Goal: Communication & Community: Answer question/provide support

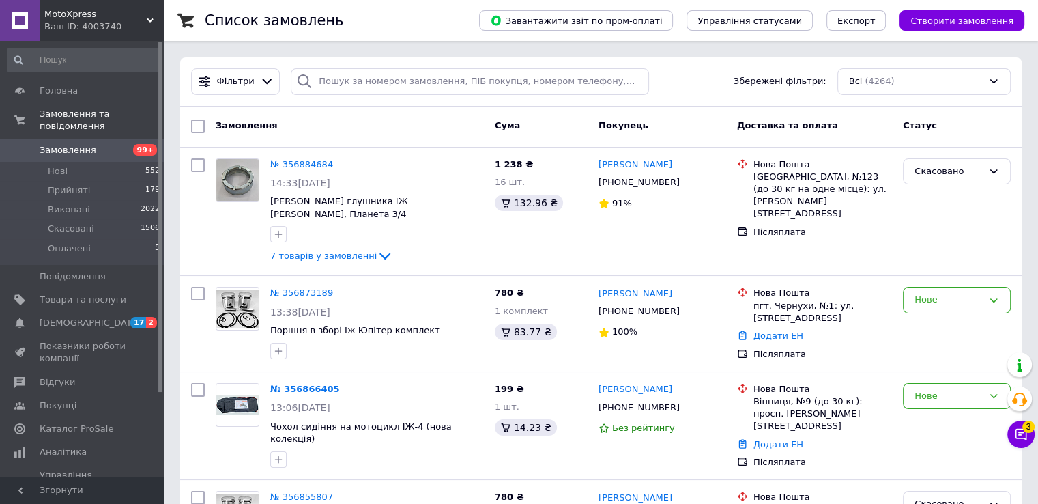
click at [55, 56] on input at bounding box center [84, 60] width 154 height 25
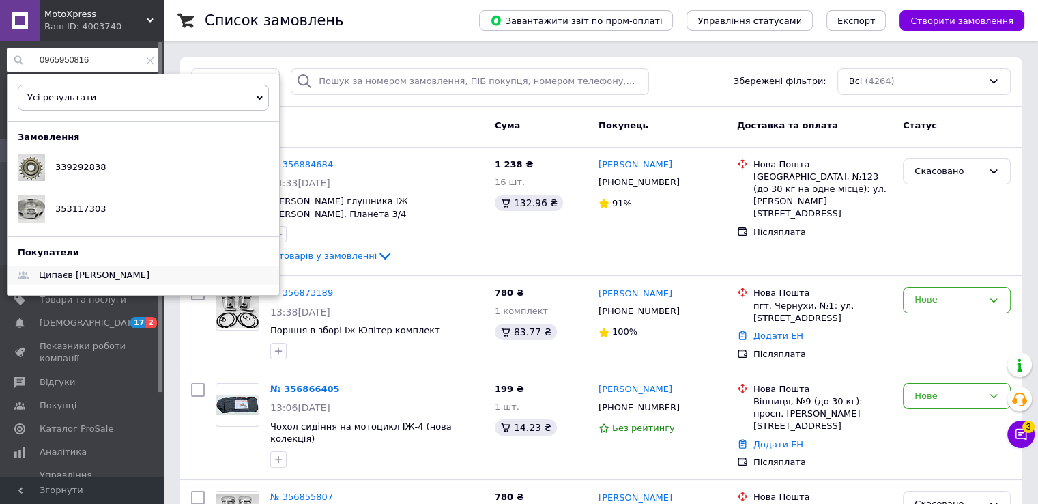
type input "0965950816"
click at [90, 272] on span "Ципаєв [PERSON_NAME]" at bounding box center [94, 275] width 111 height 10
click at [148, 62] on icon at bounding box center [150, 61] width 8 height 8
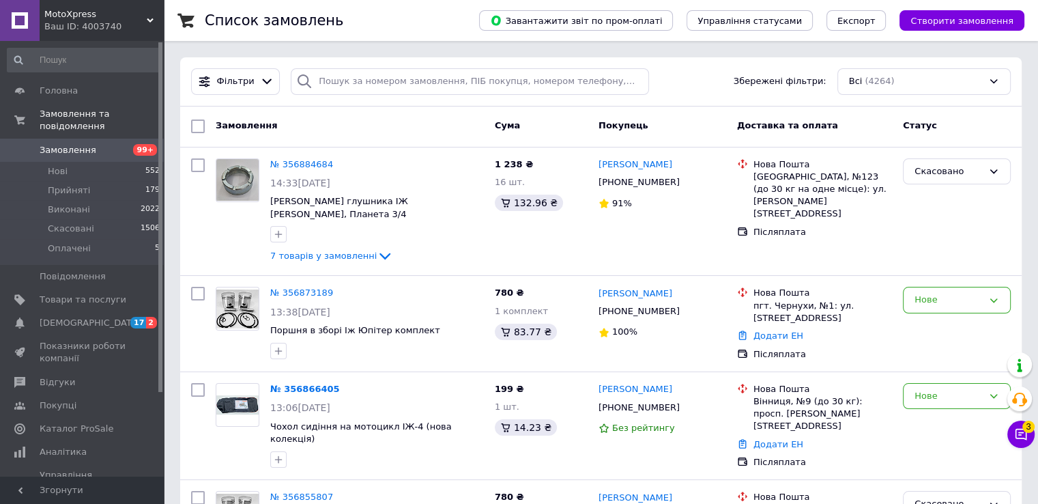
click at [1020, 431] on icon at bounding box center [1021, 434] width 14 height 14
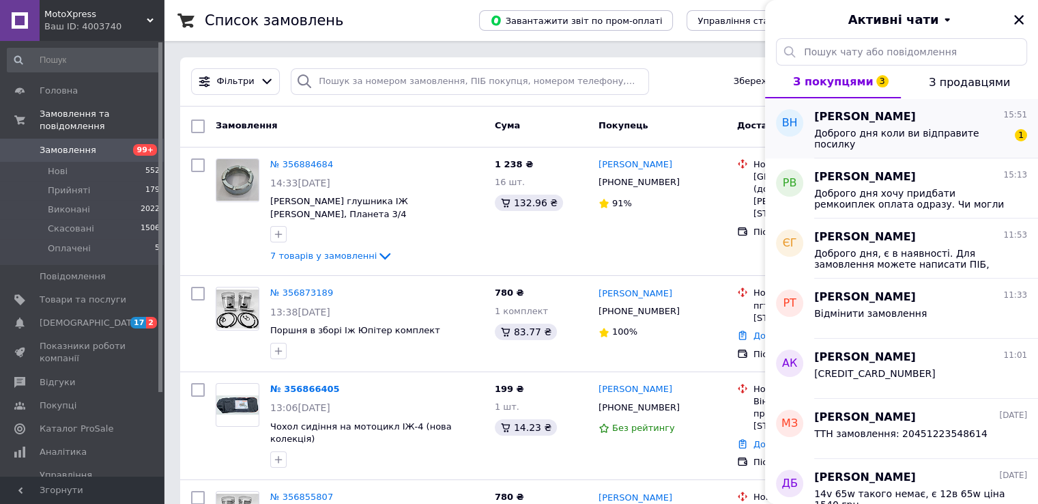
click at [890, 148] on div "[PERSON_NAME] 15:51 Доброго дня коли ви відправите посилку 1" at bounding box center [926, 128] width 224 height 60
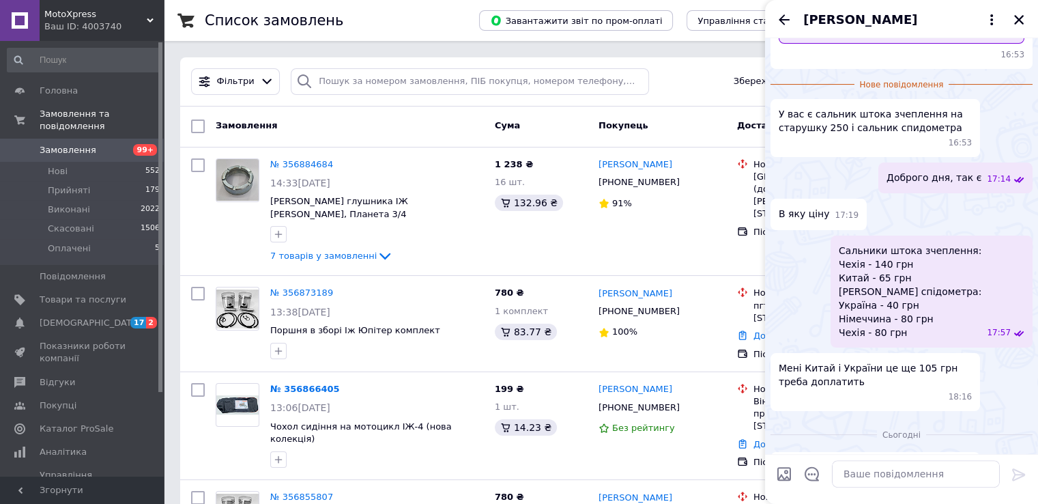
scroll to position [212, 0]
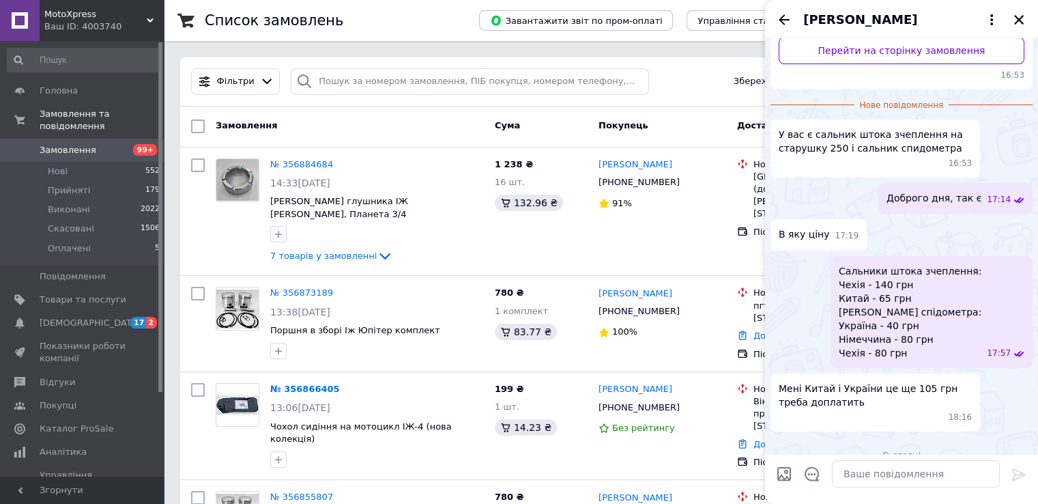
click at [873, 25] on span "[PERSON_NAME]" at bounding box center [860, 20] width 114 height 18
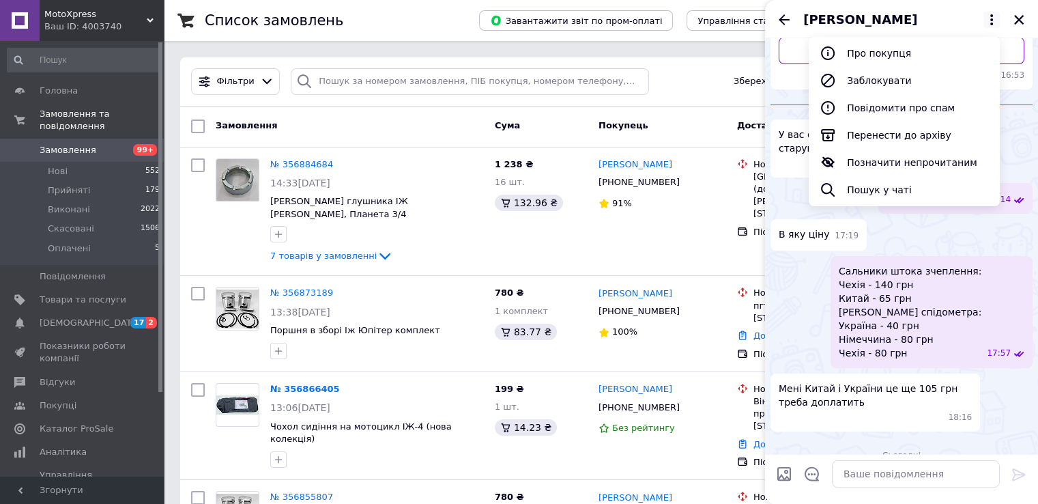
click at [878, 38] on ul "Про покупця Заблокувати Повідомити про спам Перенести до архіву Позначити непро…" at bounding box center [904, 121] width 191 height 169
click at [875, 47] on button "Про покупця" at bounding box center [904, 53] width 191 height 27
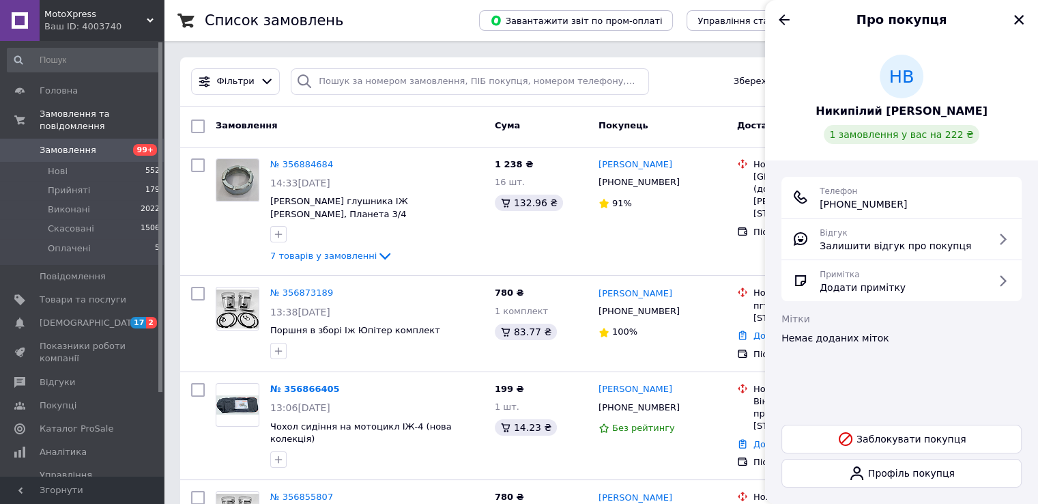
click at [857, 205] on span "[PHONE_NUMBER]" at bounding box center [863, 204] width 87 height 14
copy ul "[PHONE_NUMBER]"
click at [1024, 17] on button "Закрити" at bounding box center [1019, 20] width 16 height 16
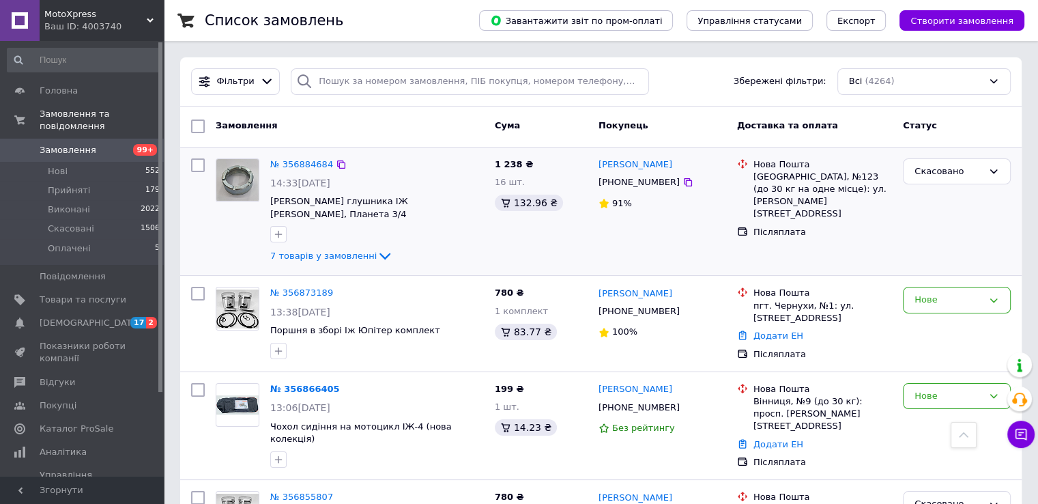
scroll to position [3694, 0]
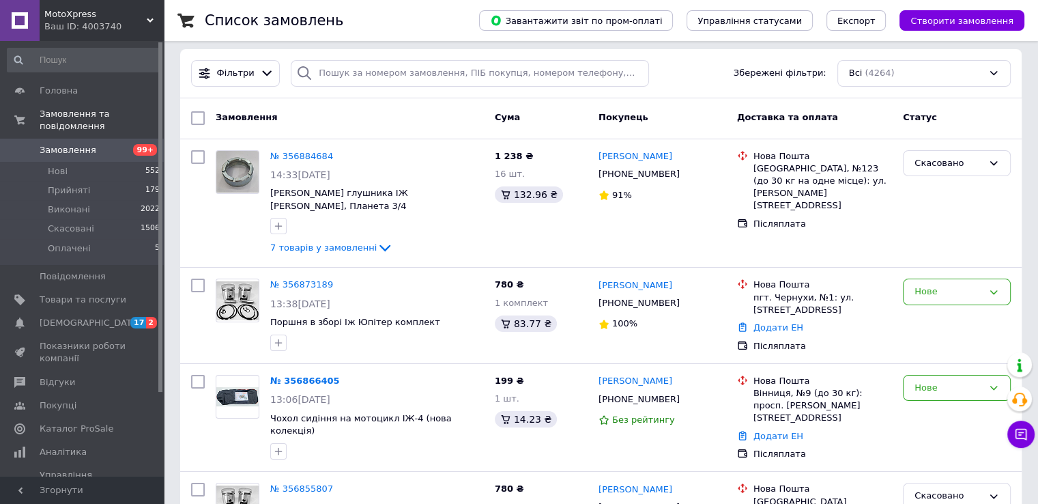
scroll to position [0, 0]
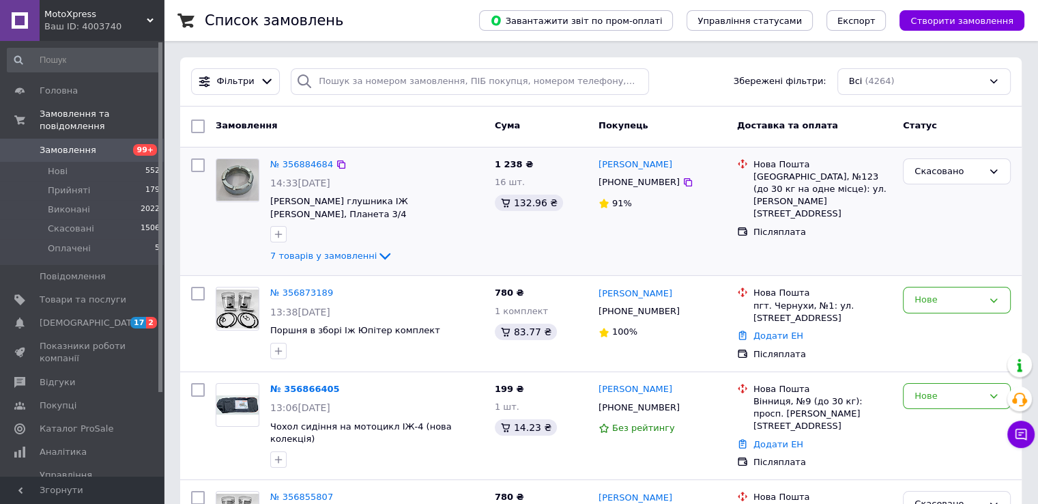
click at [382, 248] on div "7 товарів у замовленні" at bounding box center [377, 256] width 214 height 16
click at [354, 250] on span "7 товарів у замовленні" at bounding box center [323, 255] width 106 height 10
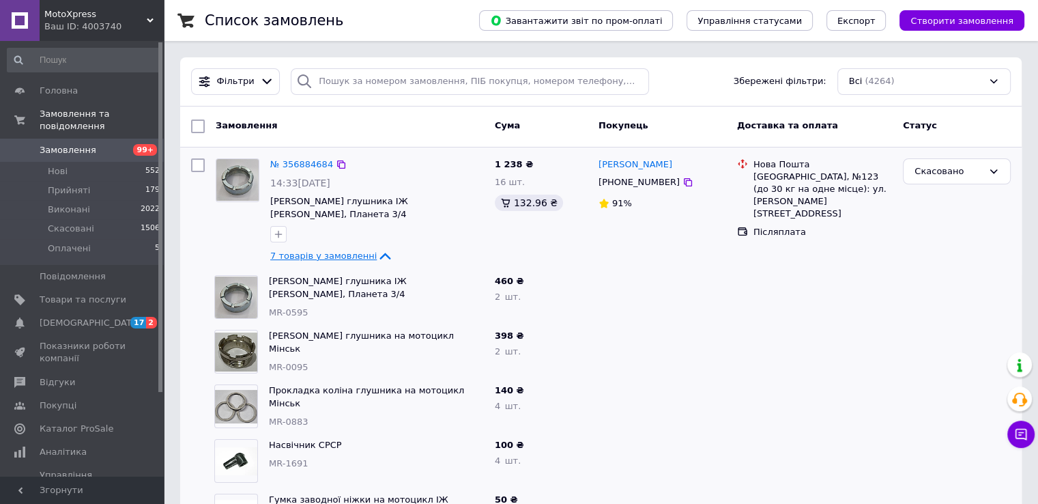
click at [354, 250] on span "7 товарів у замовленні" at bounding box center [323, 255] width 106 height 10
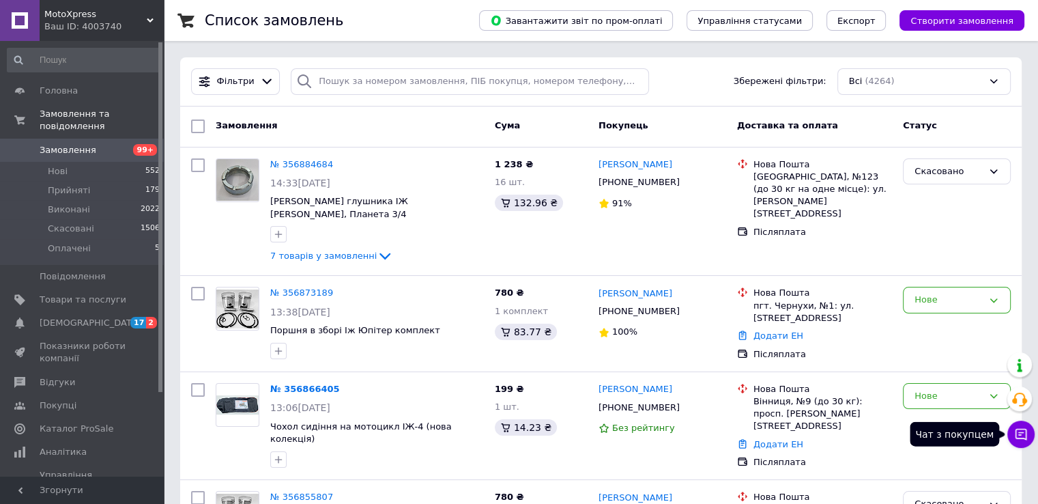
click at [1020, 434] on icon at bounding box center [1022, 435] width 12 height 12
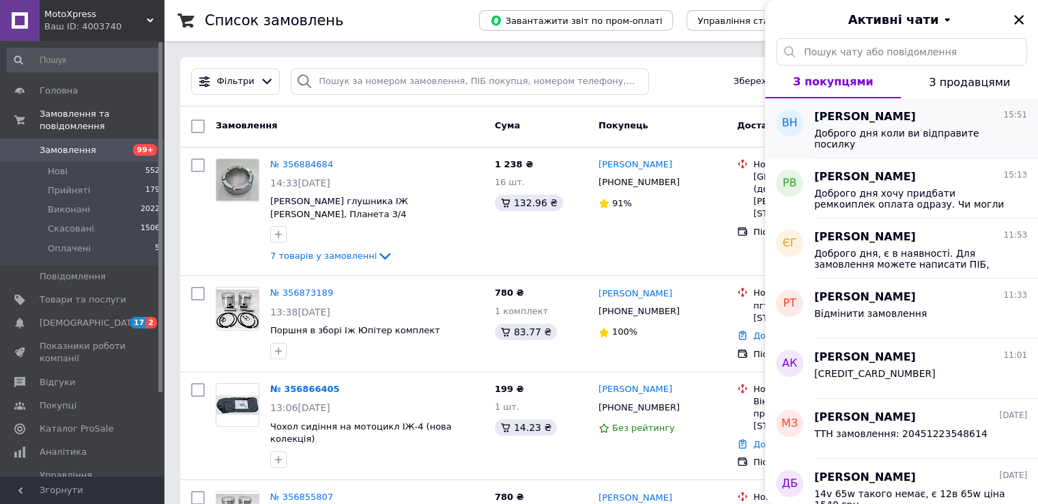
click at [870, 129] on span "Доброго дня коли ви відправите посилку" at bounding box center [911, 139] width 194 height 22
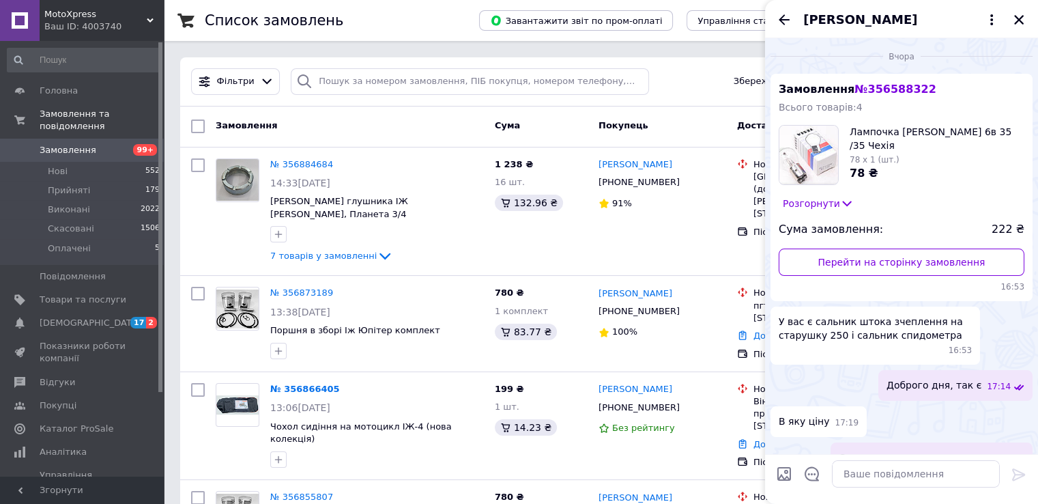
scroll to position [255, 0]
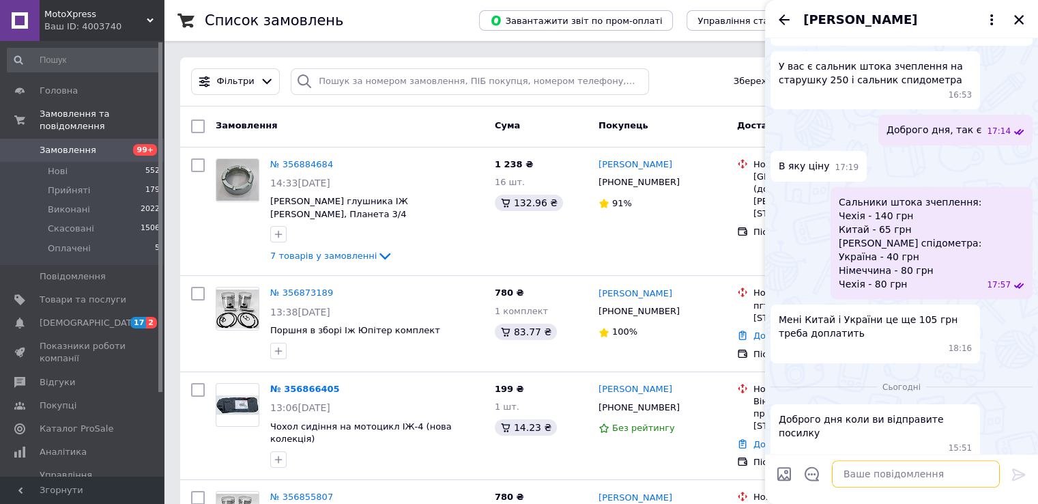
click at [885, 472] on textarea at bounding box center [916, 473] width 168 height 27
click at [931, 472] on textarea "Доброго дня, сьогодн" at bounding box center [902, 473] width 195 height 27
drag, startPoint x: 877, startPoint y: 462, endPoint x: 855, endPoint y: 472, distance: 24.1
click at [855, 472] on textarea "Доброго дня, вибачайте за затримкусьогодні" at bounding box center [902, 466] width 195 height 41
click at [929, 472] on textarea "Доброго дня, сьогодні" at bounding box center [902, 473] width 195 height 27
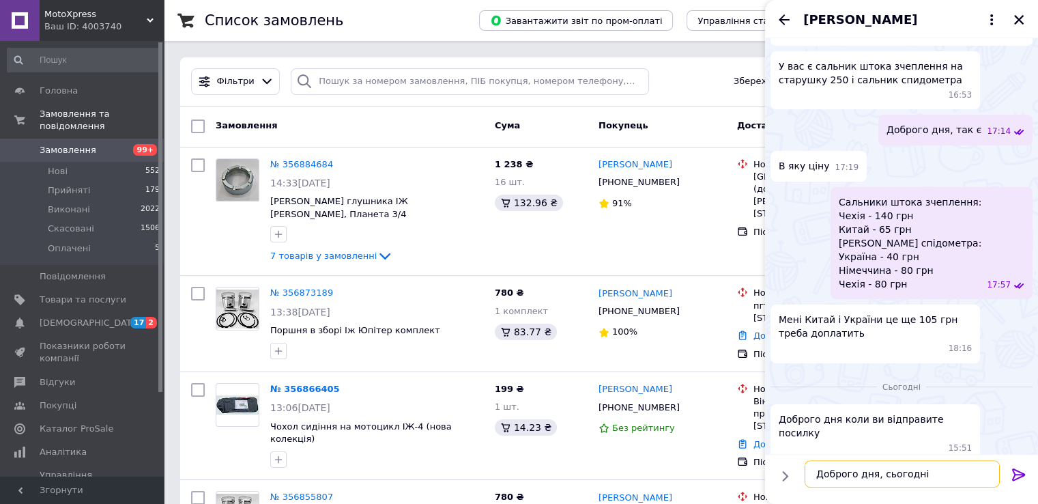
click at [923, 478] on textarea "Доброго дня, сьогодні" at bounding box center [902, 473] width 195 height 27
paste textarea "вибачайте за затримку"
drag, startPoint x: 887, startPoint y: 459, endPoint x: 896, endPoint y: 460, distance: 8.9
click at [895, 459] on textarea "Доброго дня, сьогодні під вечір, або завтра з ранку. вибачайте за затримку" at bounding box center [902, 466] width 195 height 41
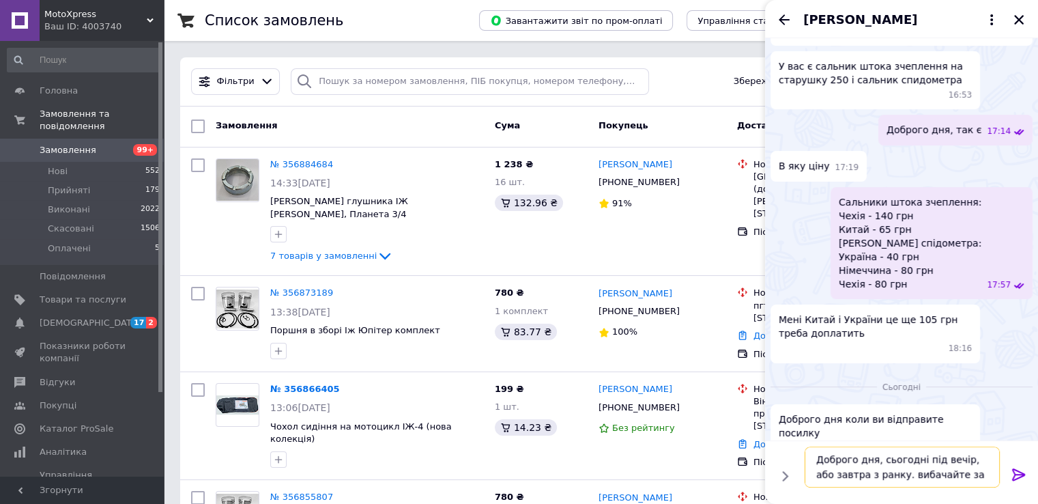
click at [912, 462] on textarea "Доброго дня, сьогодні під вечір, або завтра з ранку. вибачайте за затримку" at bounding box center [902, 466] width 195 height 41
click at [833, 460] on textarea "Доброго дня, сьогодні під вечір, або завтра з ранку. вибачайте за затримку" at bounding box center [902, 466] width 195 height 41
drag, startPoint x: 833, startPoint y: 460, endPoint x: 975, endPoint y: 472, distance: 141.8
click at [975, 472] on textarea "Доброго дня, сьогодні під вечір, або завтра з ранку. вибачайте за затримку" at bounding box center [902, 466] width 195 height 41
paste textarea "ранку. вибач"
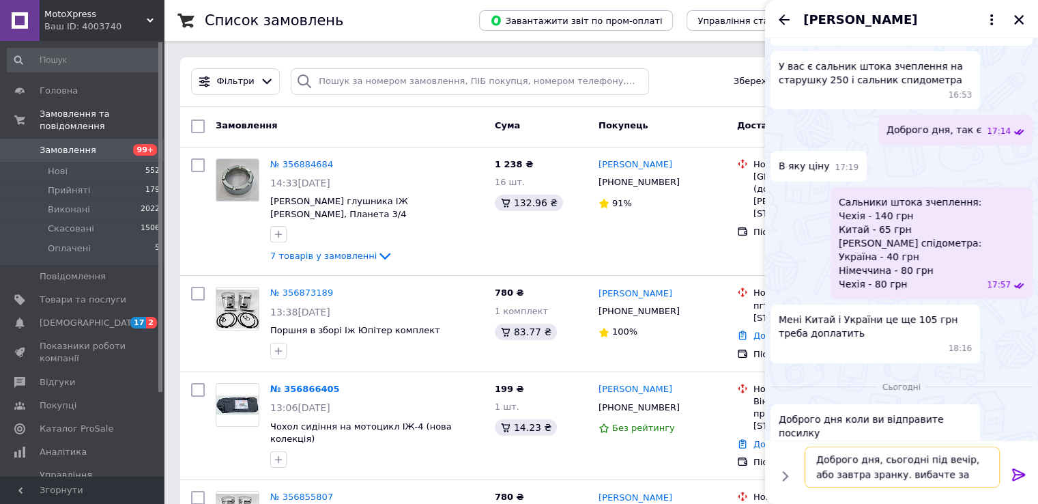
click at [885, 476] on textarea "Доброго дня, сьогодні під вечір, або завтра зранку. вибачте за затримку" at bounding box center [902, 466] width 195 height 41
click at [977, 480] on textarea "Доброго дня, сьогодні під вечір, або завтра зранку. Вибачте за затримку" at bounding box center [902, 466] width 195 height 41
click at [977, 478] on textarea "Доброго дня, сьогодні під вечір, або завтра зранку. Вибачте за затримку" at bounding box center [902, 466] width 195 height 41
type textarea "Доброго дня, сьогодні під вечір, або завтра зранку. Вибачте за затримку"
click at [1014, 473] on icon at bounding box center [1019, 474] width 16 height 16
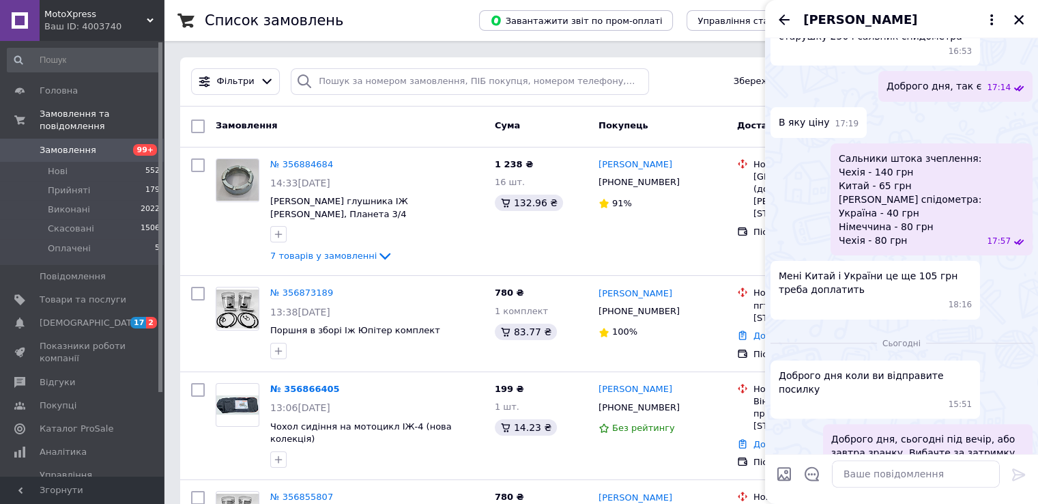
scroll to position [319, 0]
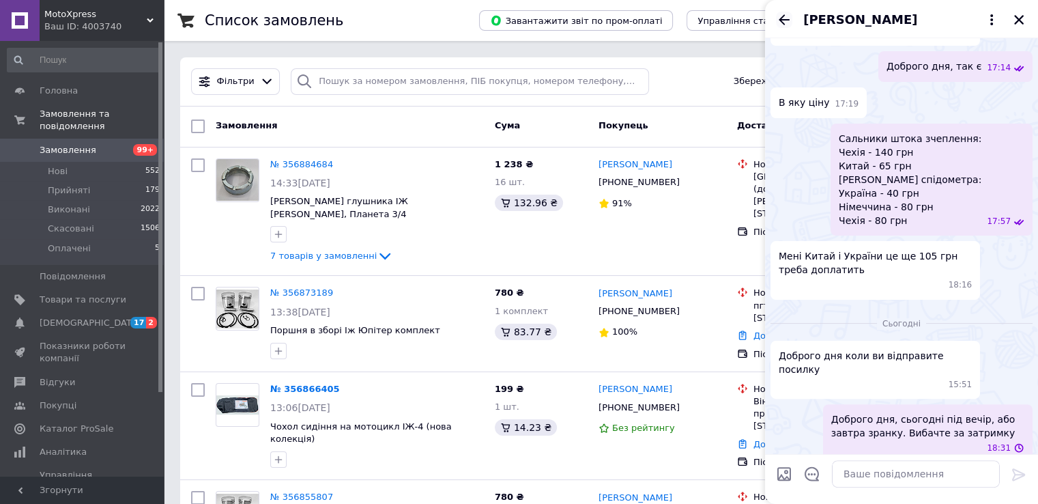
click at [779, 16] on icon "Назад" at bounding box center [784, 20] width 16 height 16
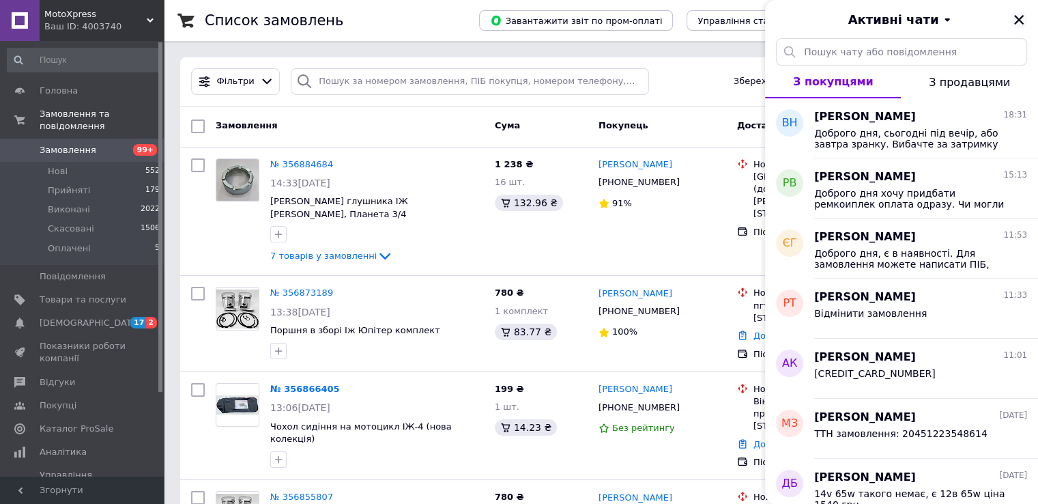
click at [1016, 18] on icon "Закрити" at bounding box center [1019, 20] width 10 height 10
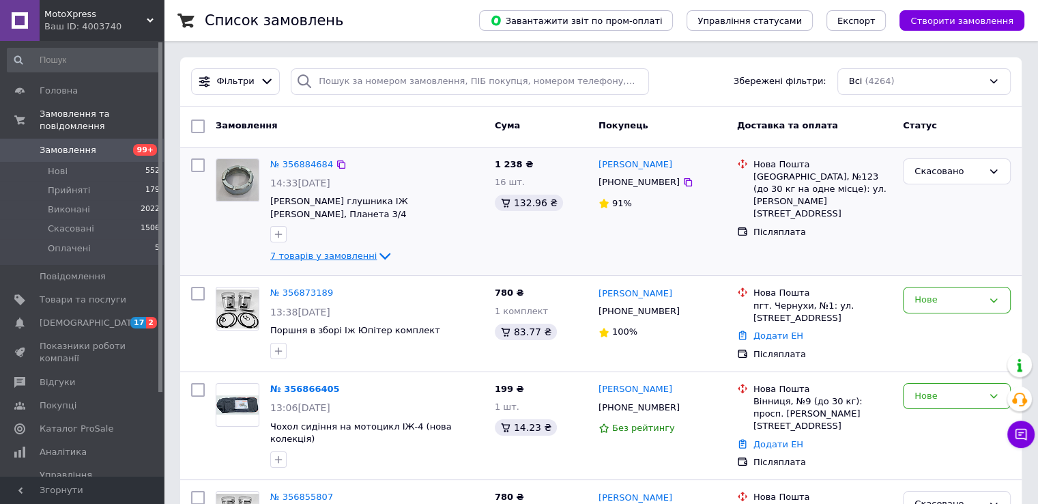
click at [352, 250] on span "7 товарів у замовленні" at bounding box center [323, 255] width 106 height 10
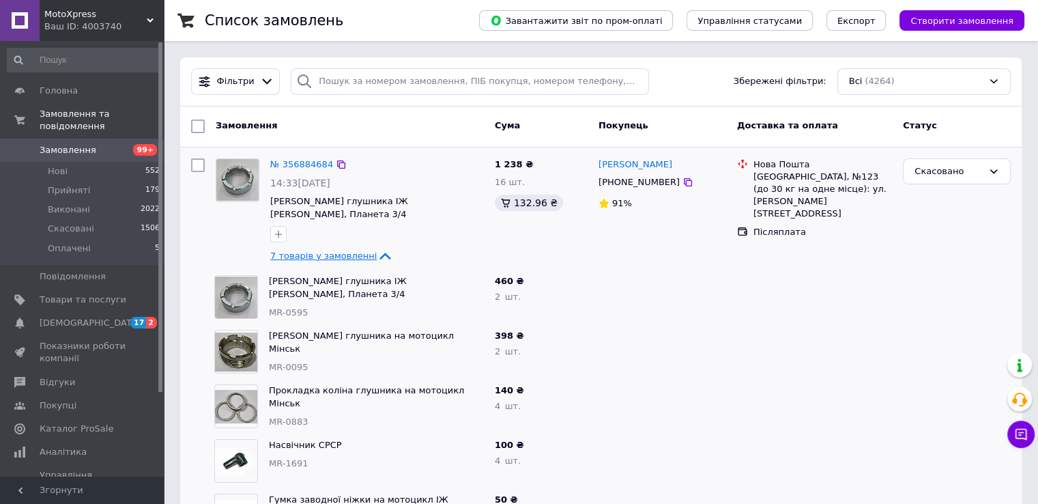
click at [344, 250] on span "7 товарів у замовленні" at bounding box center [323, 255] width 106 height 10
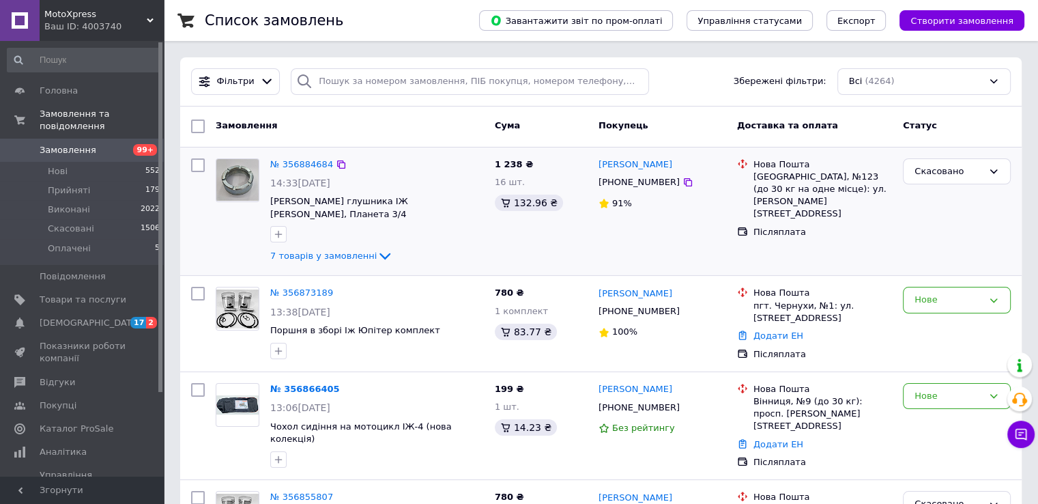
click at [197, 167] on input "checkbox" at bounding box center [198, 165] width 14 height 14
click at [197, 168] on input "checkbox" at bounding box center [198, 165] width 14 height 14
click at [192, 119] on input "checkbox" at bounding box center [198, 126] width 14 height 14
checkbox input "true"
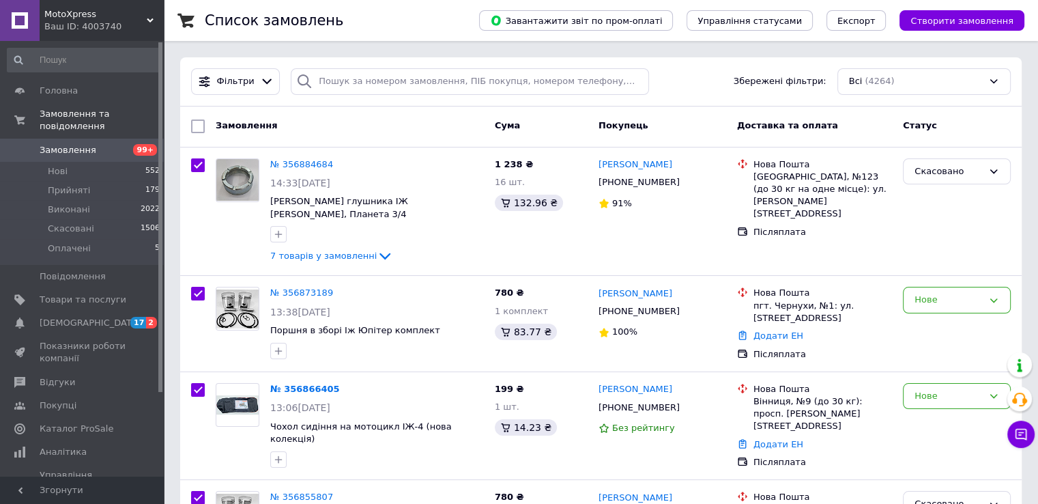
checkbox input "true"
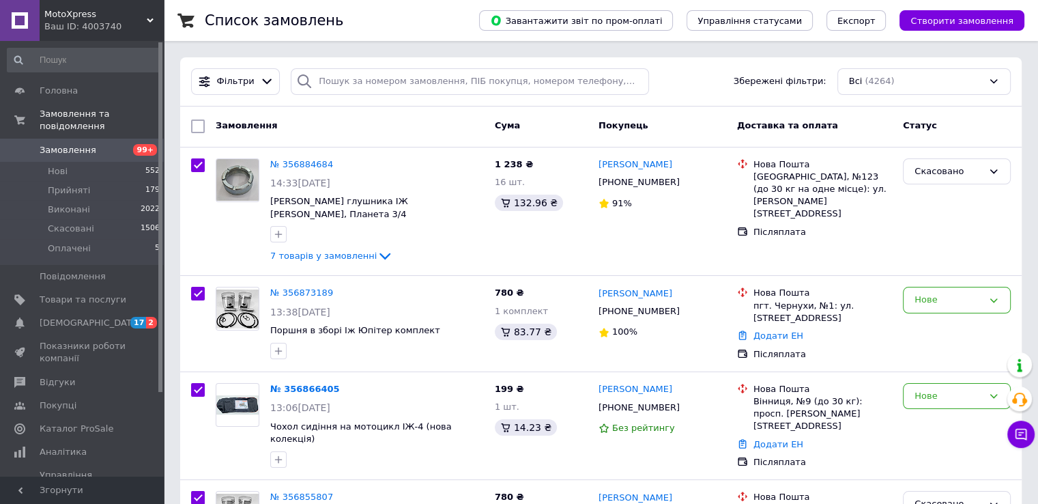
checkbox input "true"
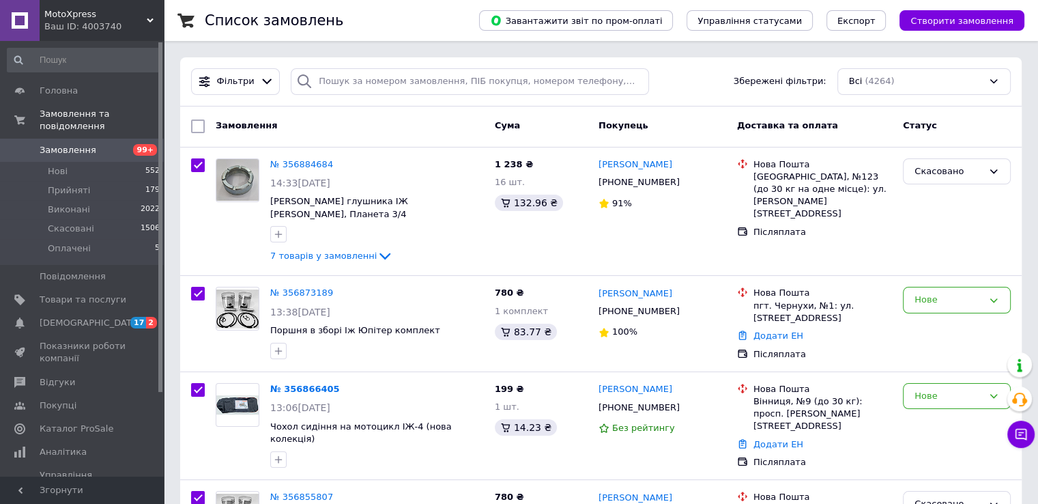
checkbox input "true"
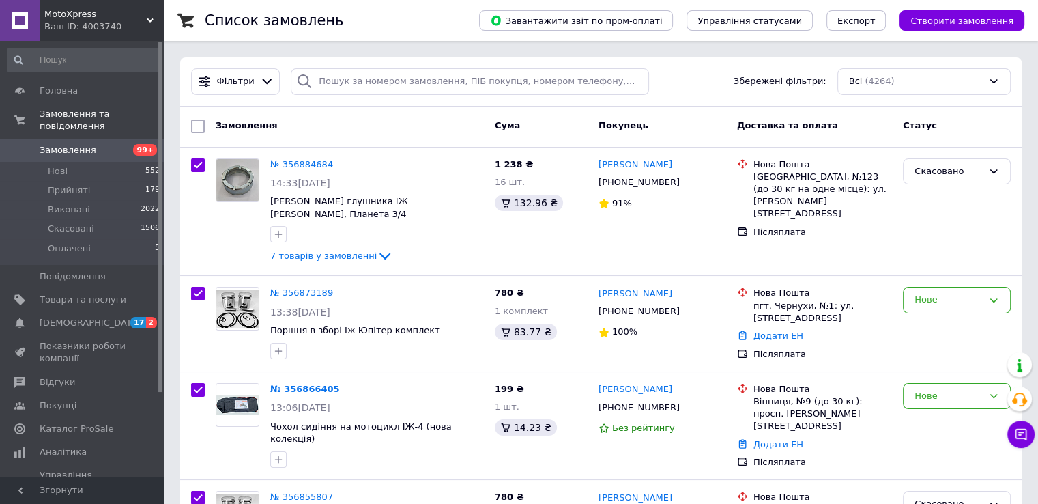
checkbox input "true"
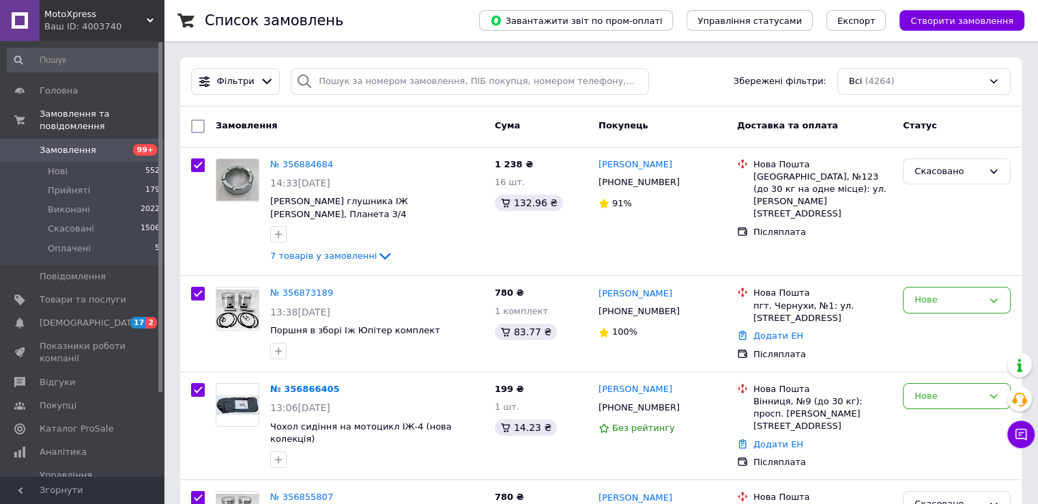
checkbox input "true"
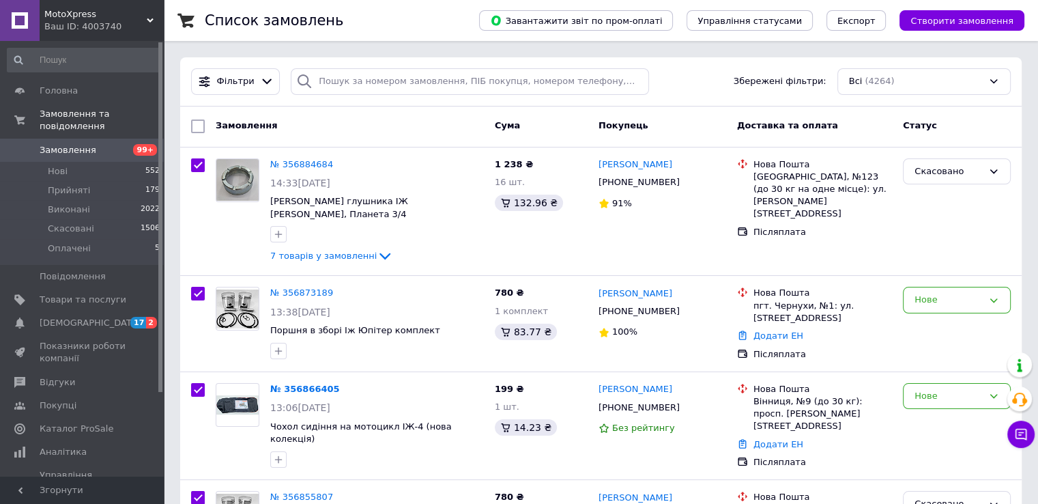
checkbox input "true"
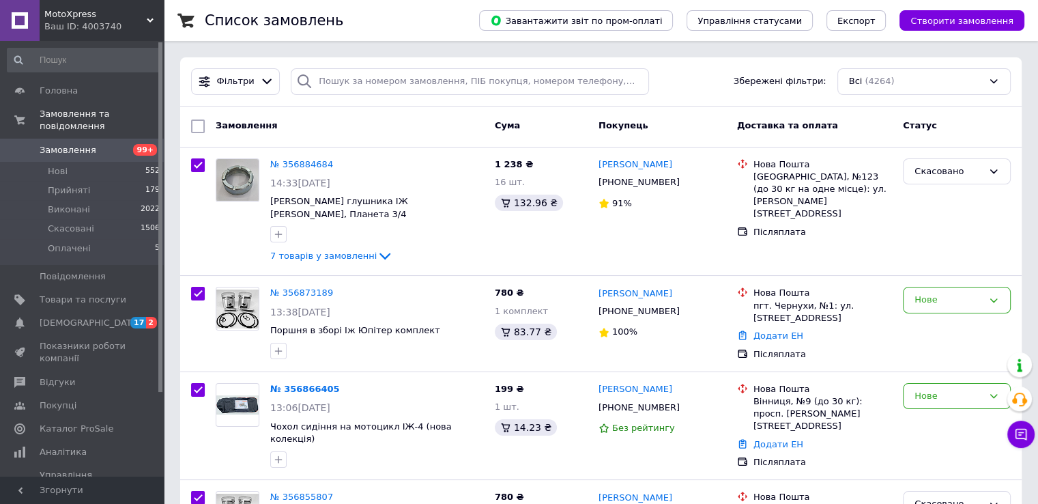
checkbox input "true"
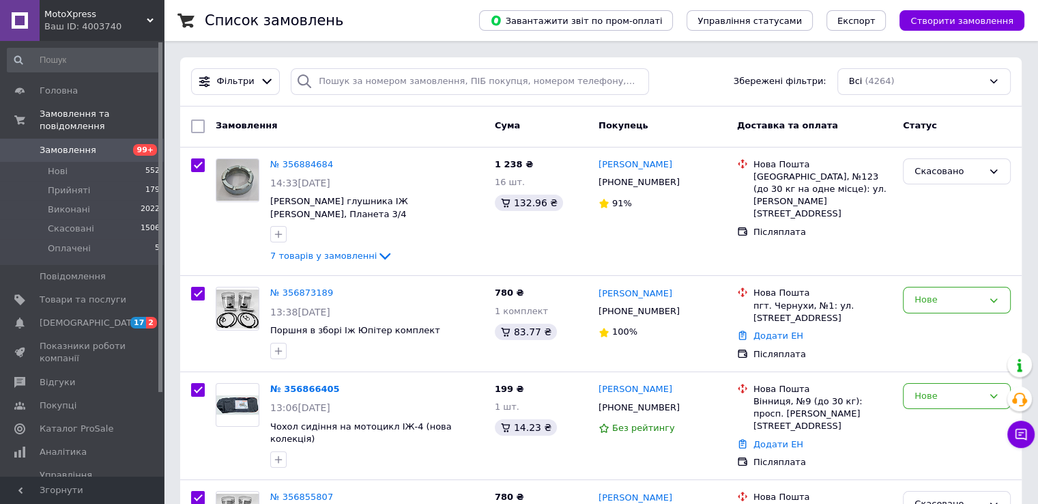
checkbox input "true"
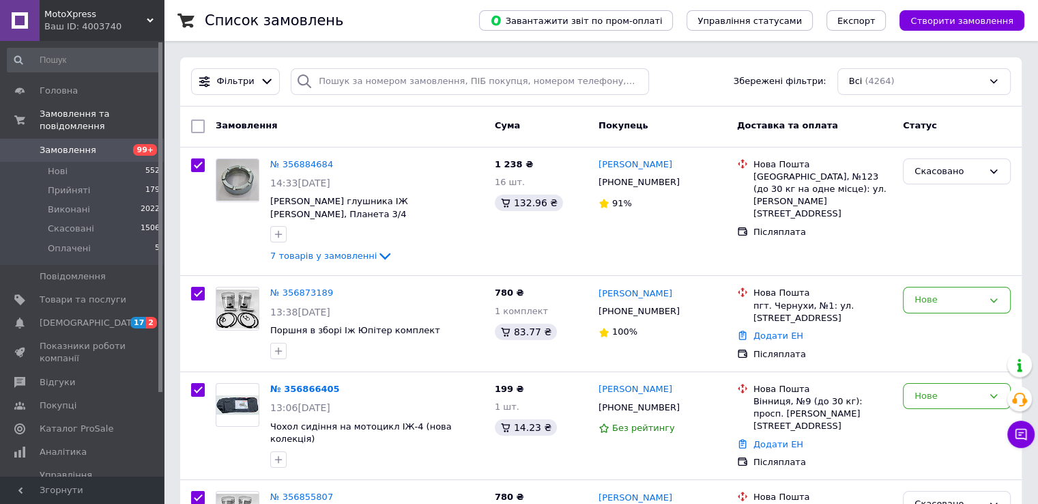
checkbox input "true"
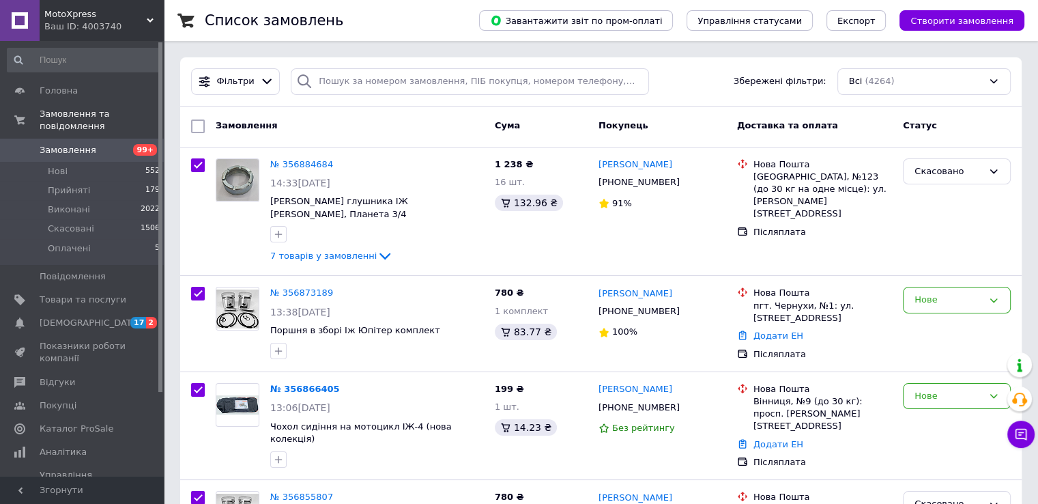
checkbox input "true"
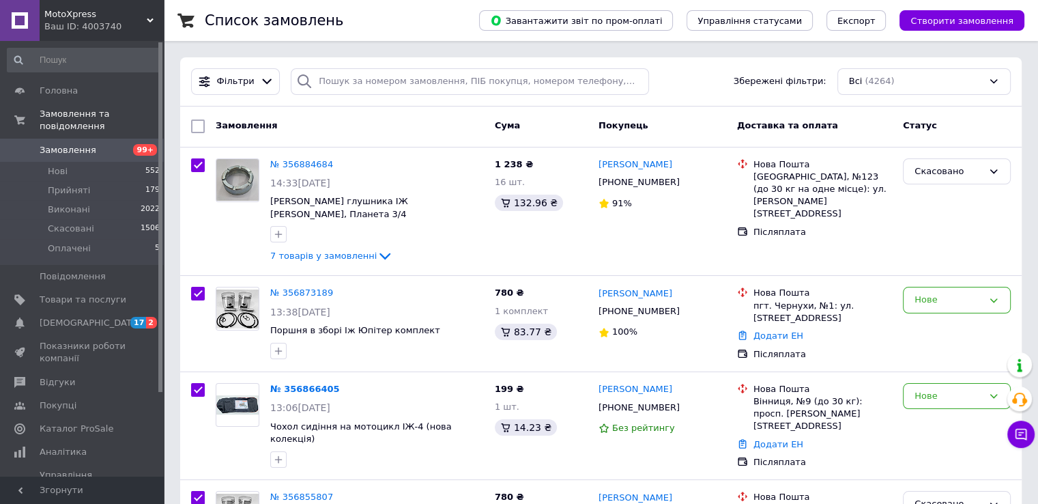
checkbox input "true"
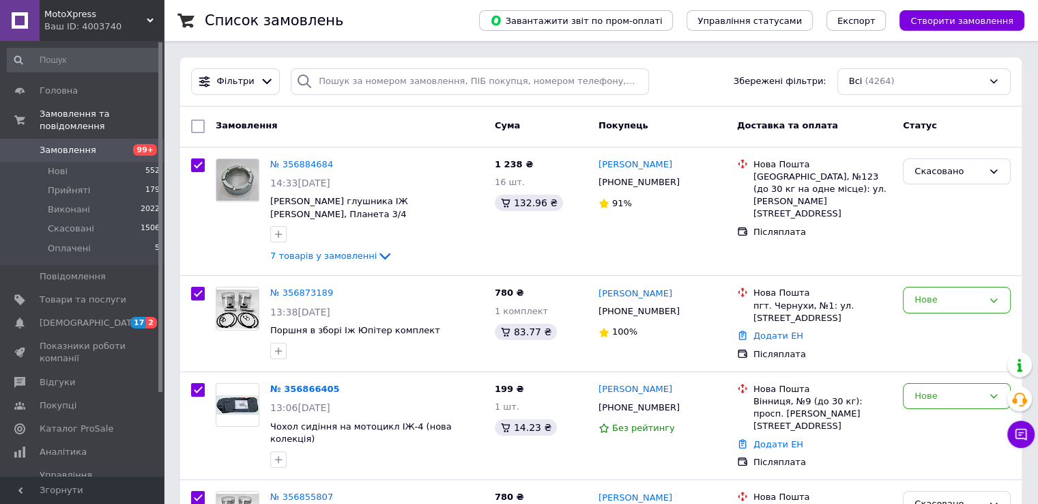
checkbox input "true"
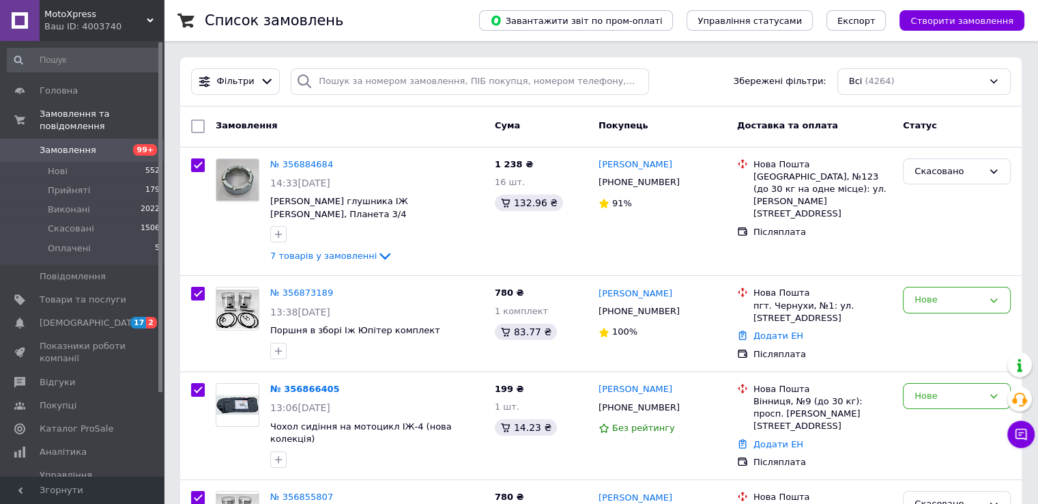
checkbox input "true"
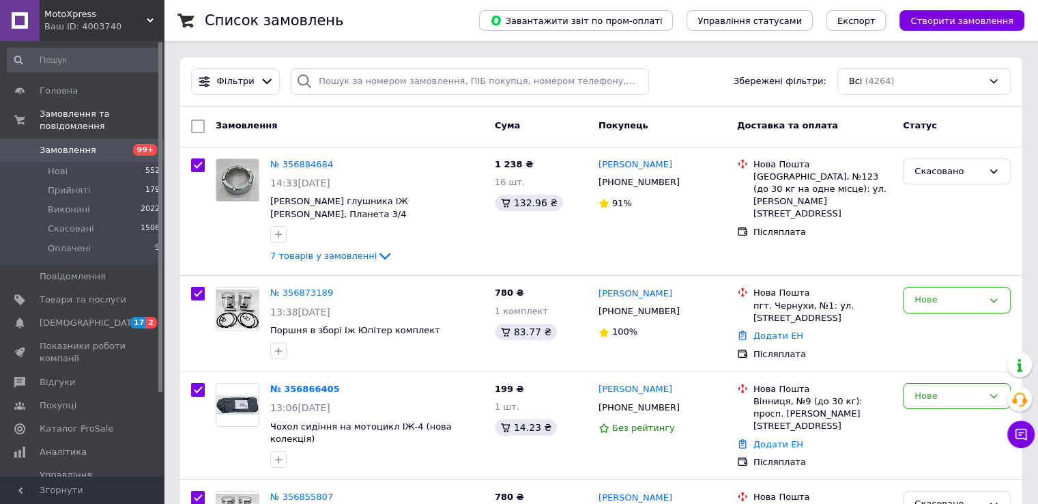
checkbox input "true"
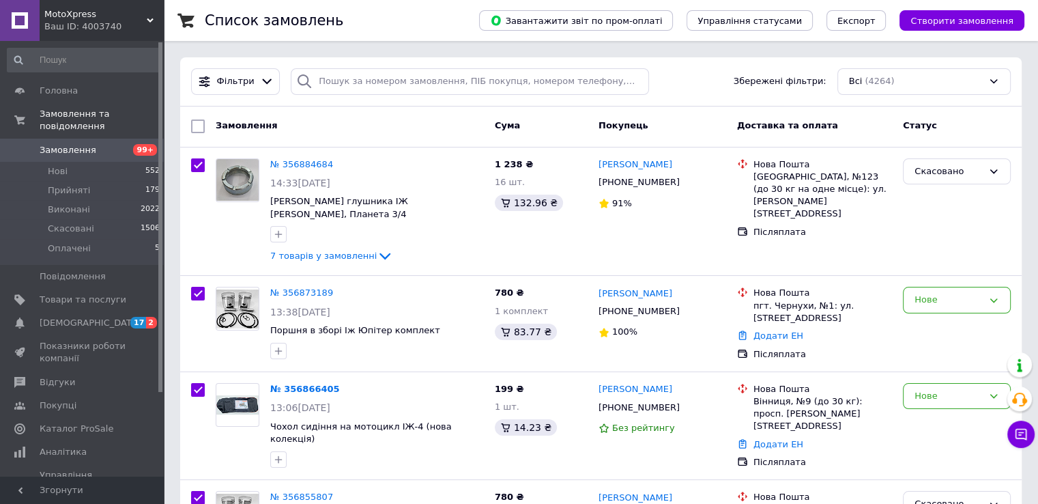
checkbox input "true"
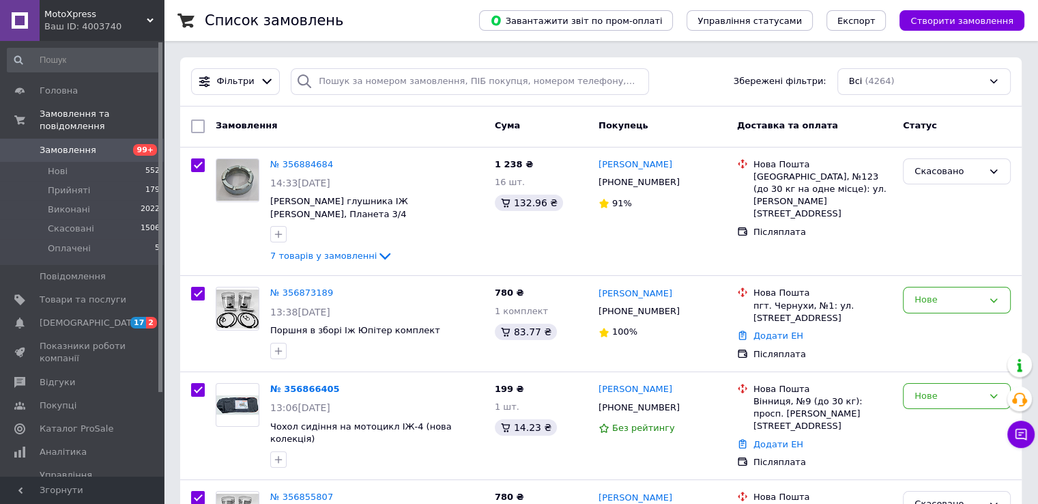
checkbox input "true"
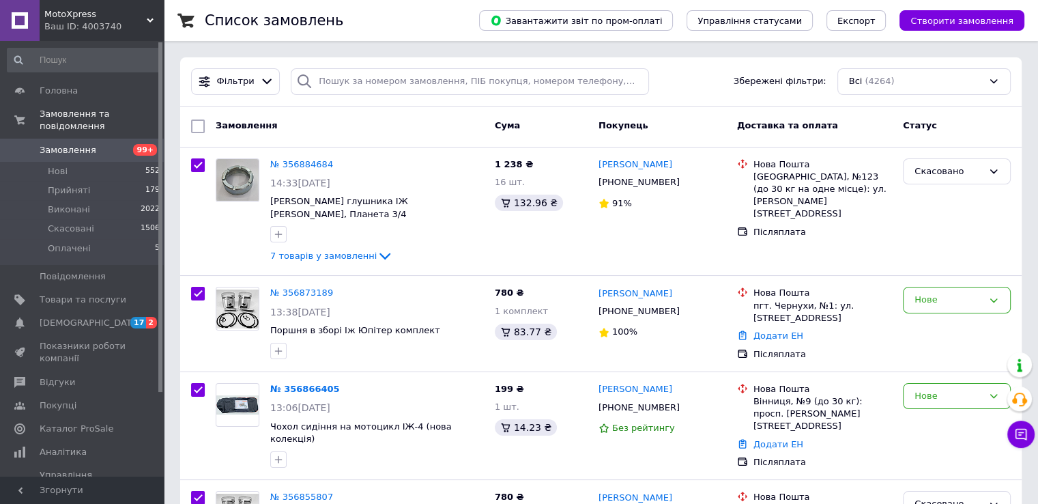
checkbox input "true"
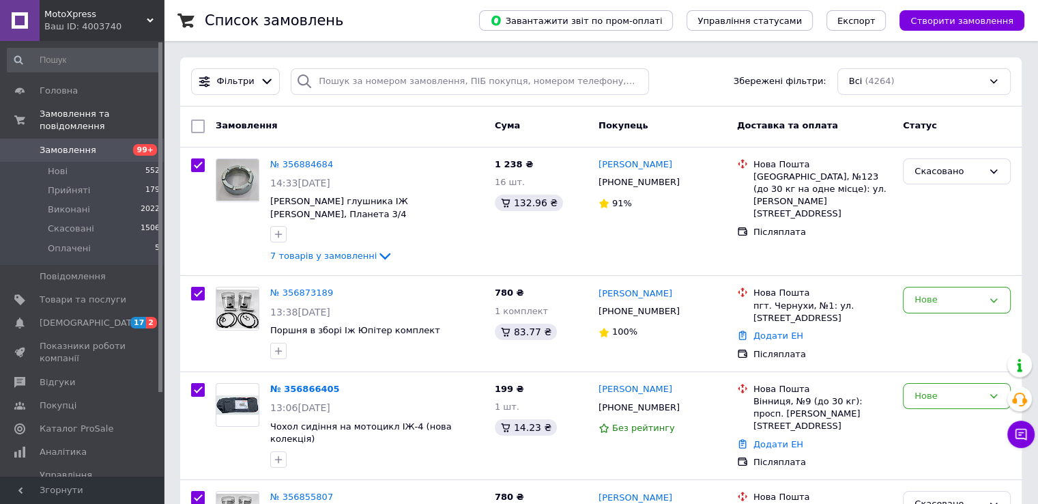
checkbox input "true"
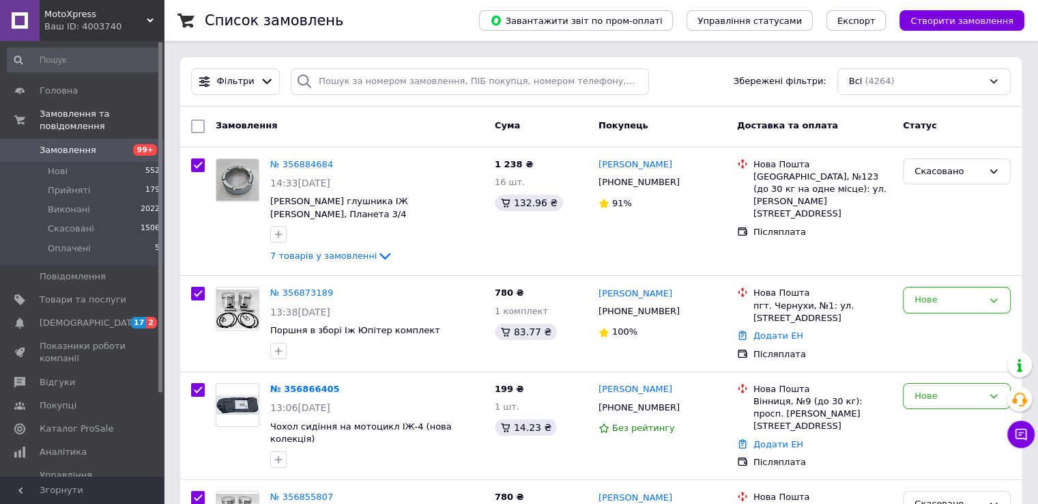
checkbox input "true"
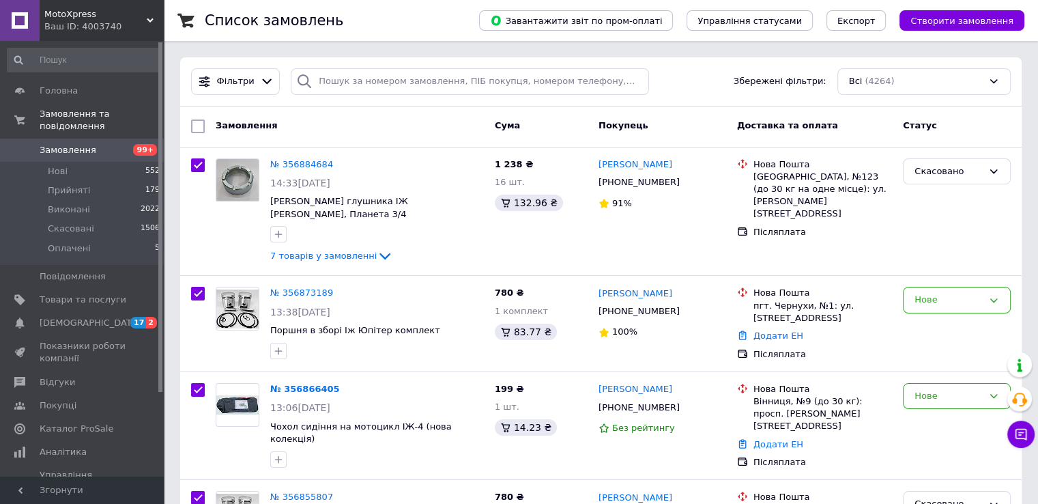
checkbox input "true"
click at [199, 126] on input "checkbox" at bounding box center [200, 126] width 9 height 9
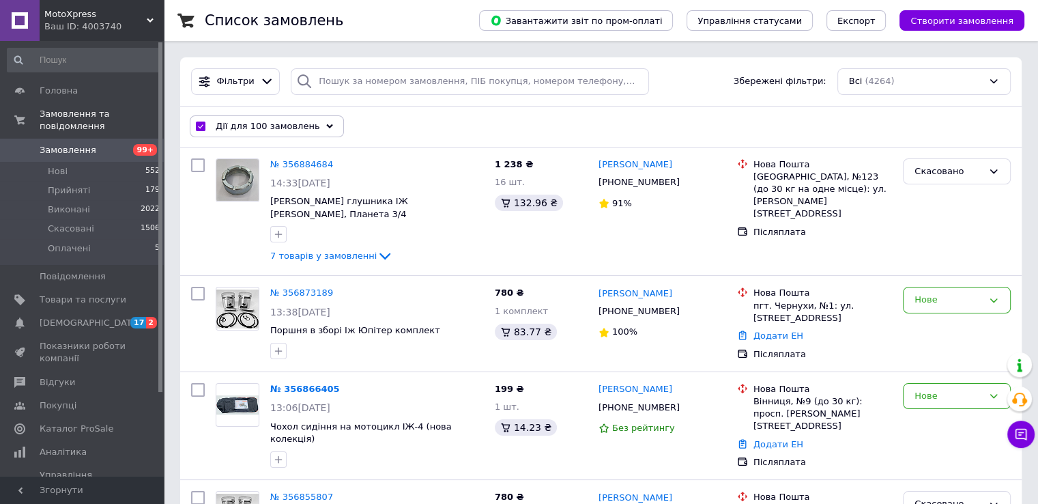
checkbox input "false"
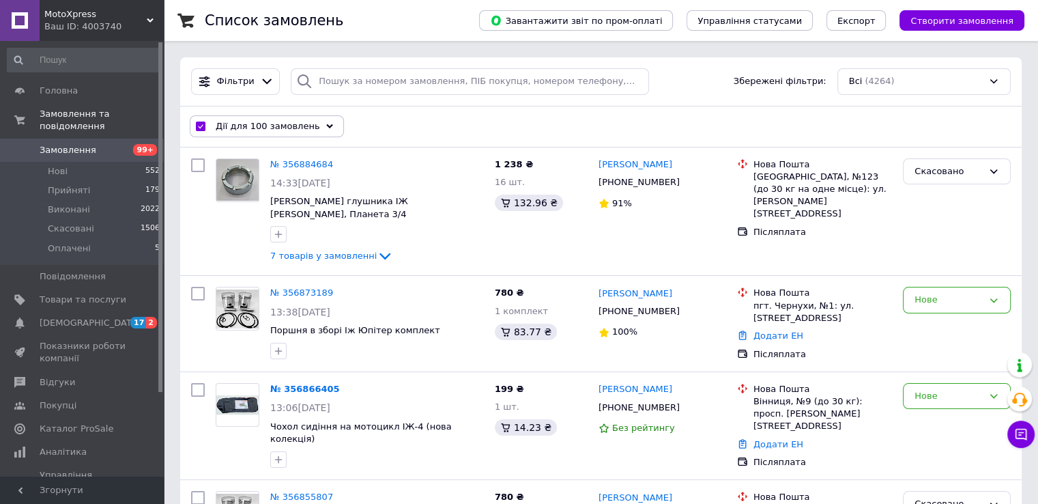
checkbox input "false"
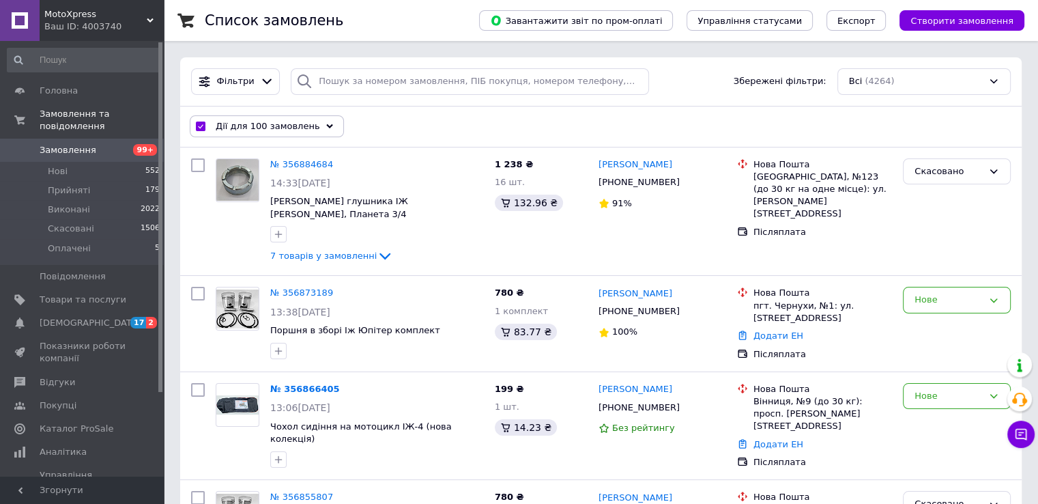
checkbox input "false"
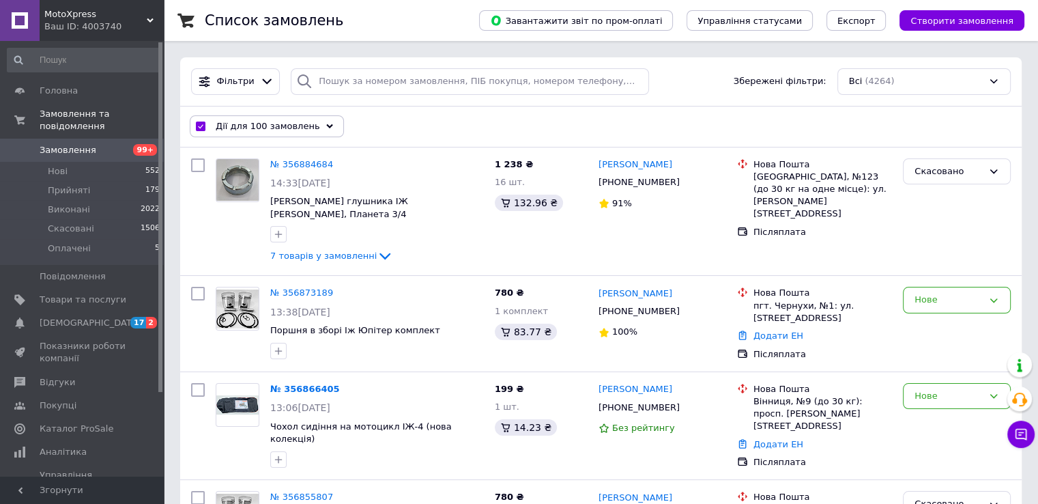
checkbox input "false"
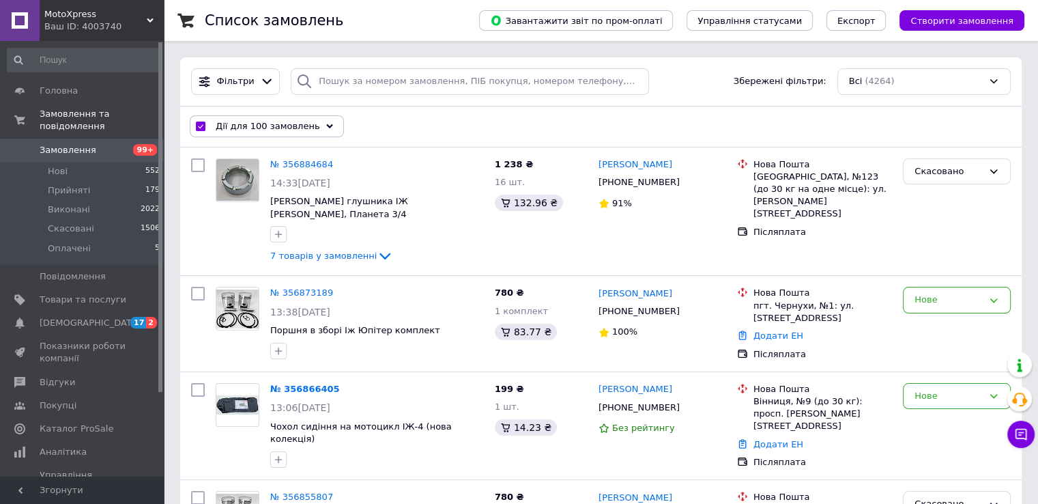
checkbox input "false"
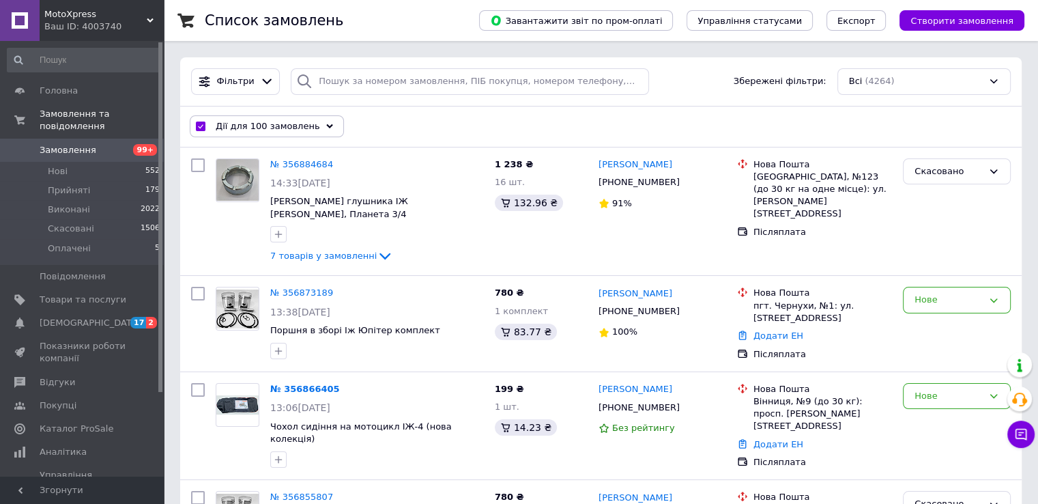
checkbox input "false"
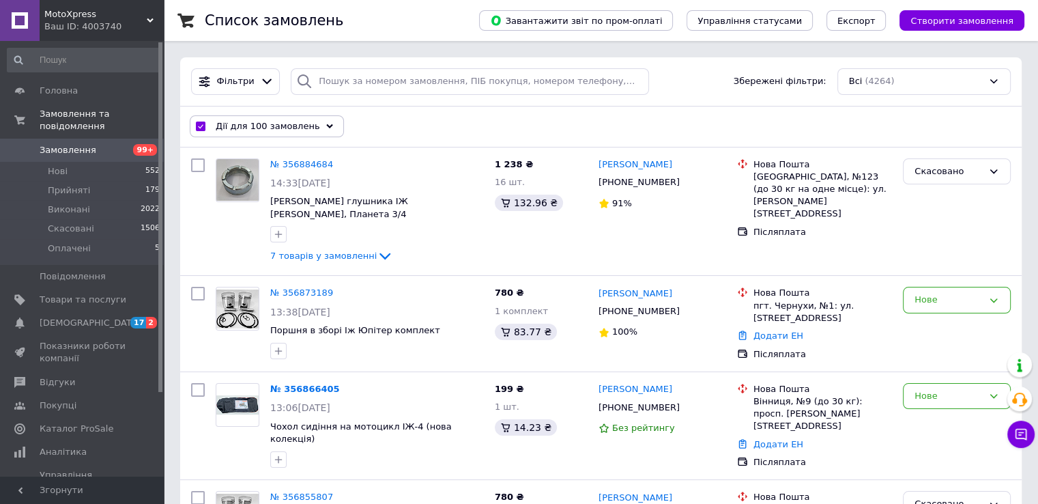
checkbox input "false"
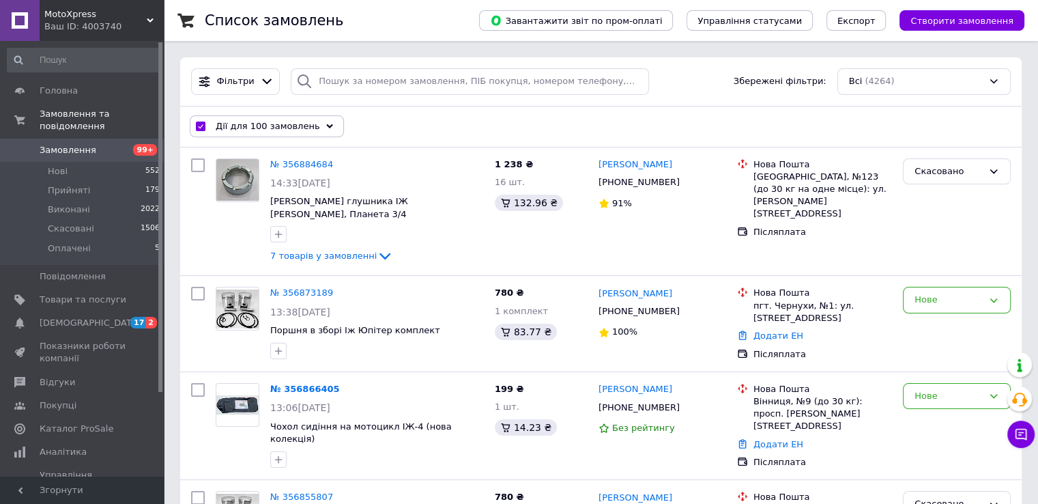
checkbox input "false"
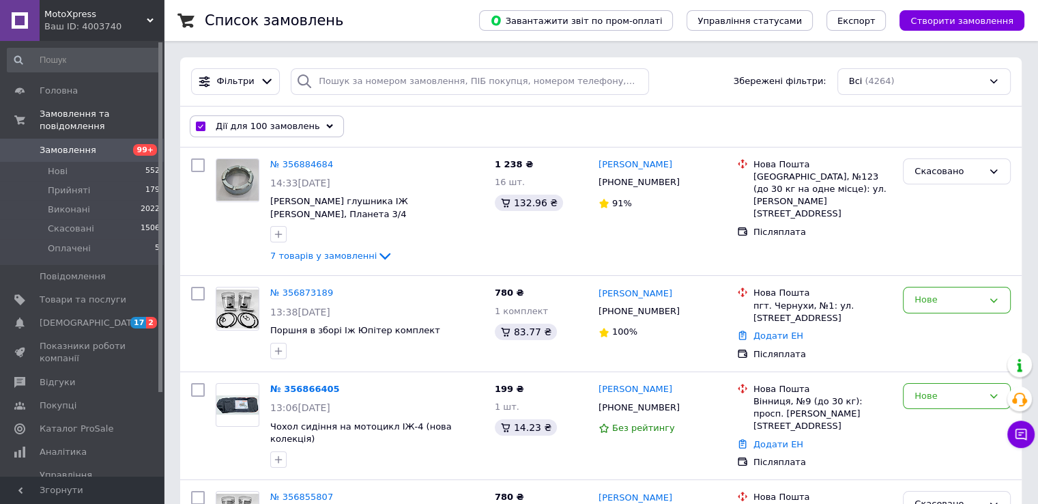
checkbox input "false"
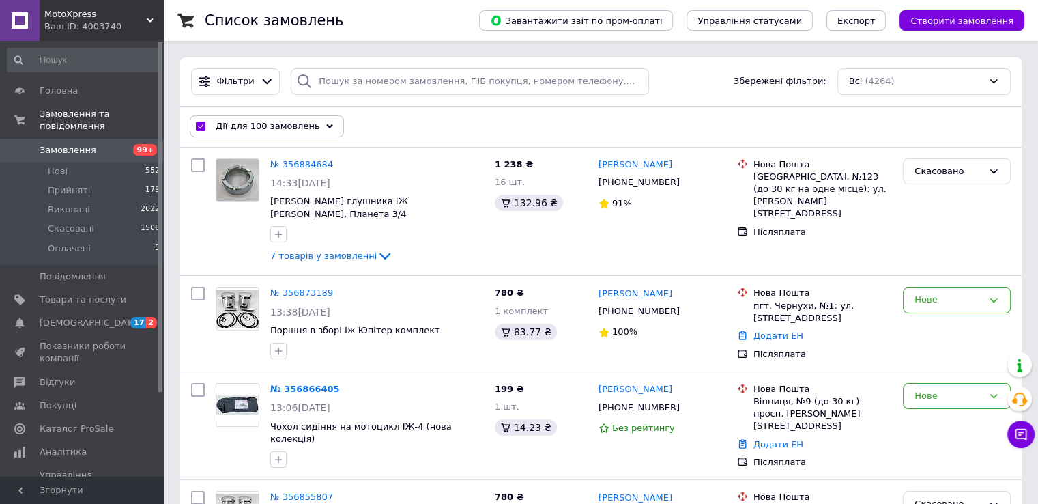
checkbox input "false"
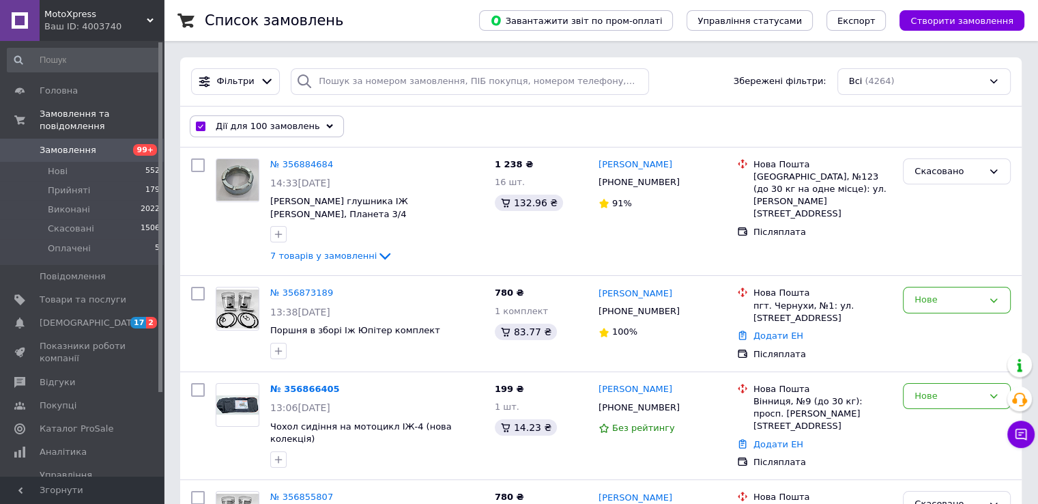
checkbox input "false"
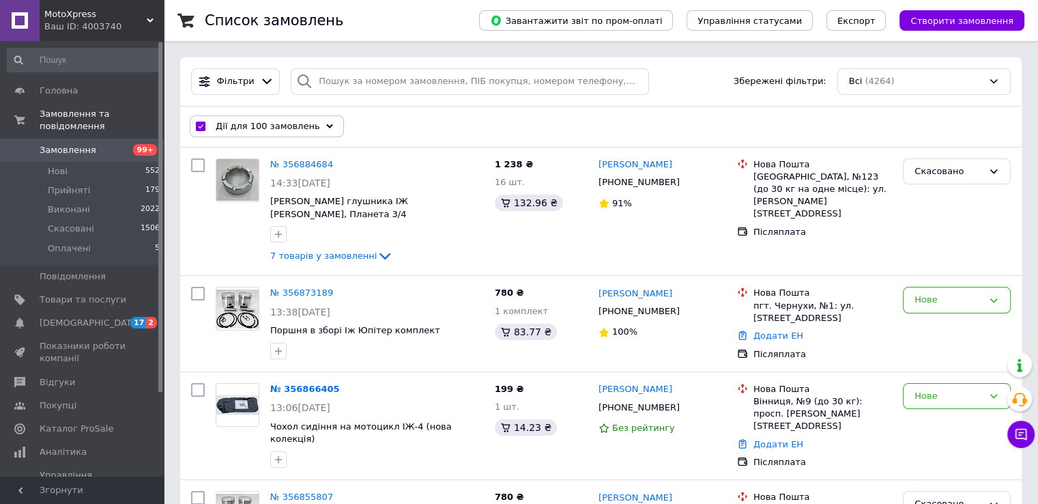
checkbox input "false"
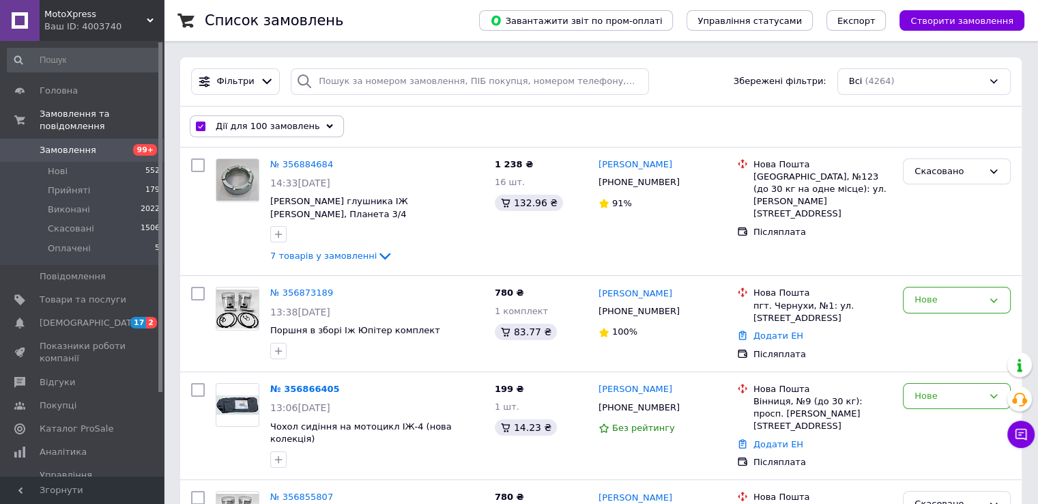
checkbox input "false"
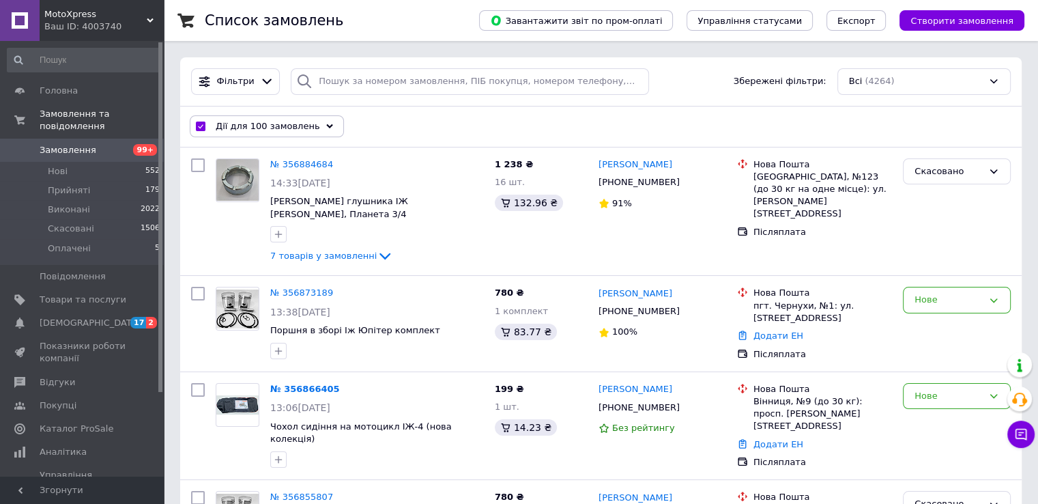
checkbox input "false"
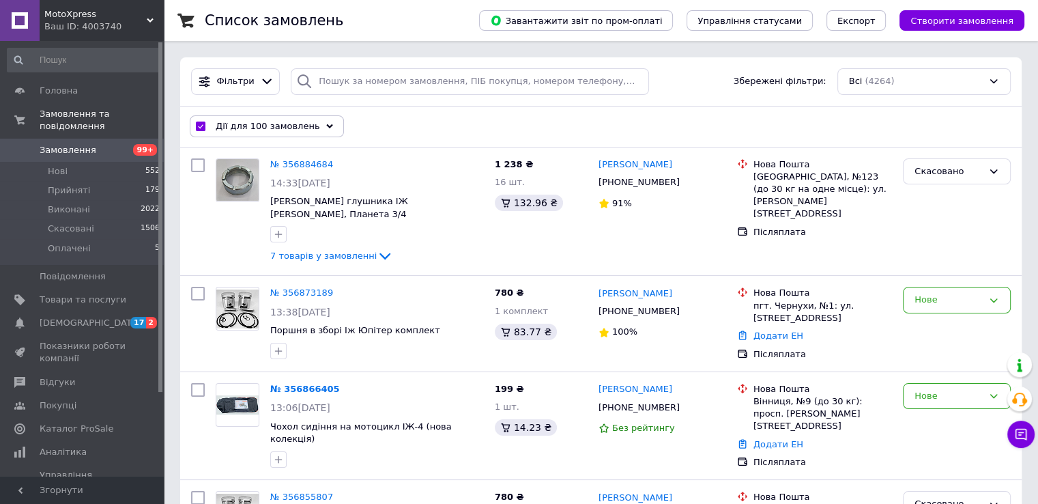
checkbox input "false"
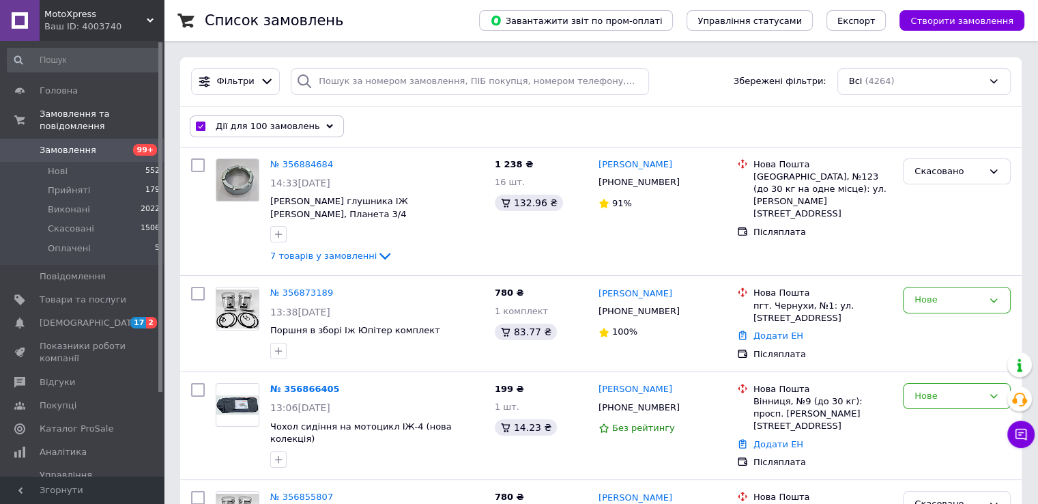
checkbox input "false"
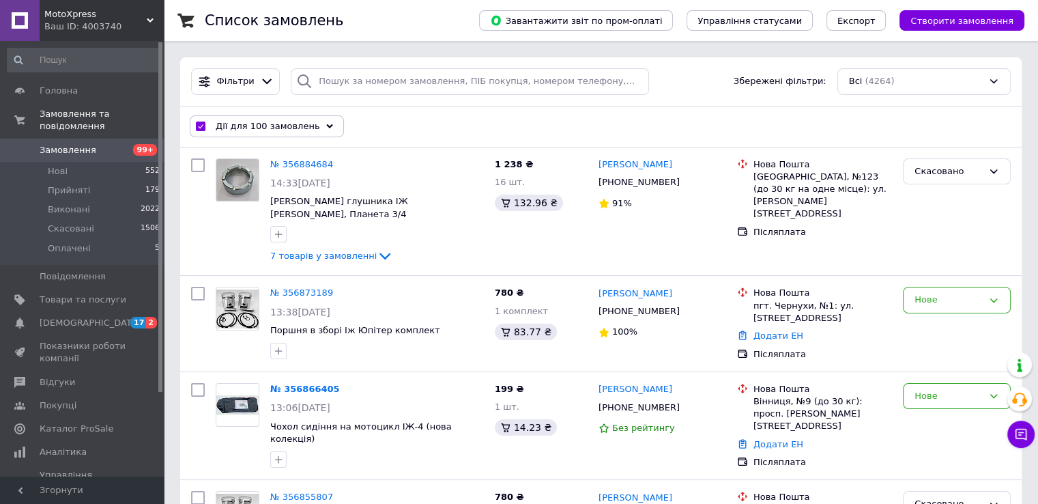
checkbox input "false"
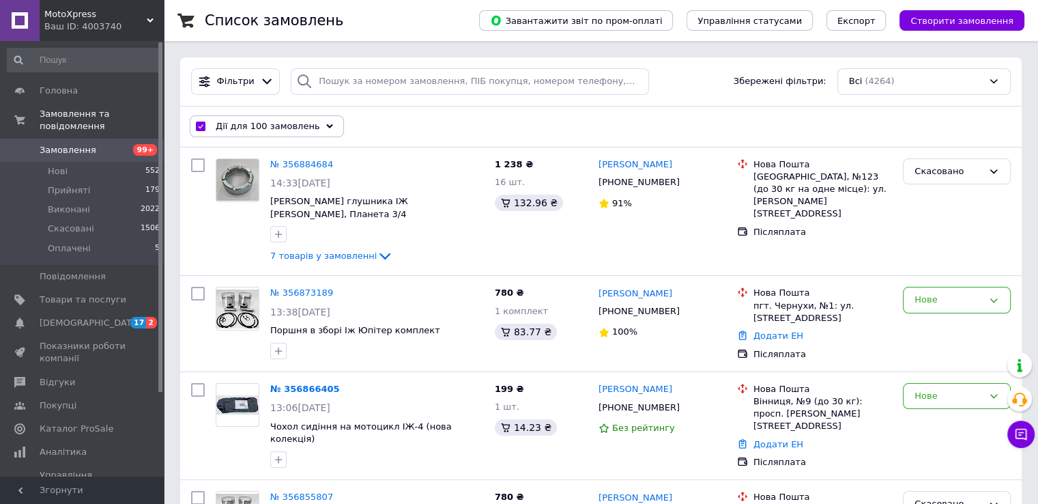
checkbox input "false"
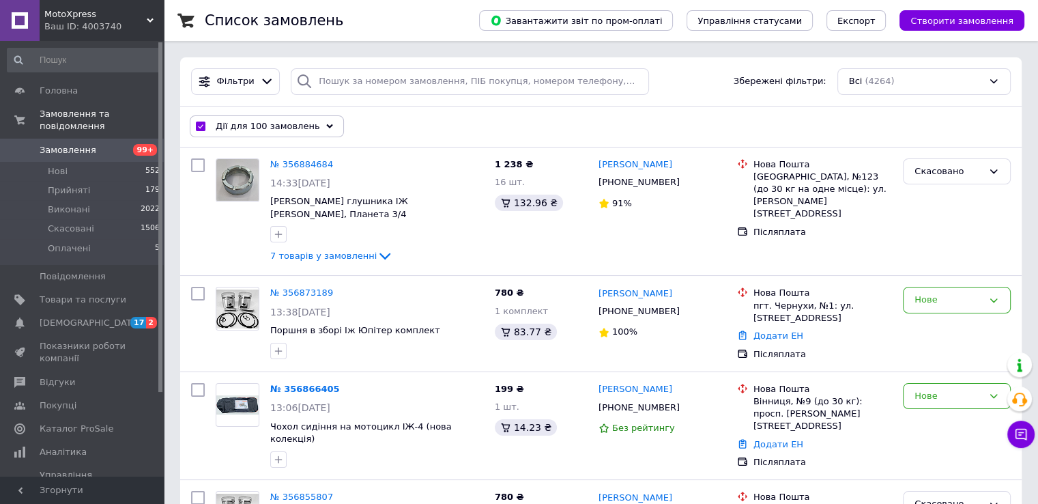
checkbox input "false"
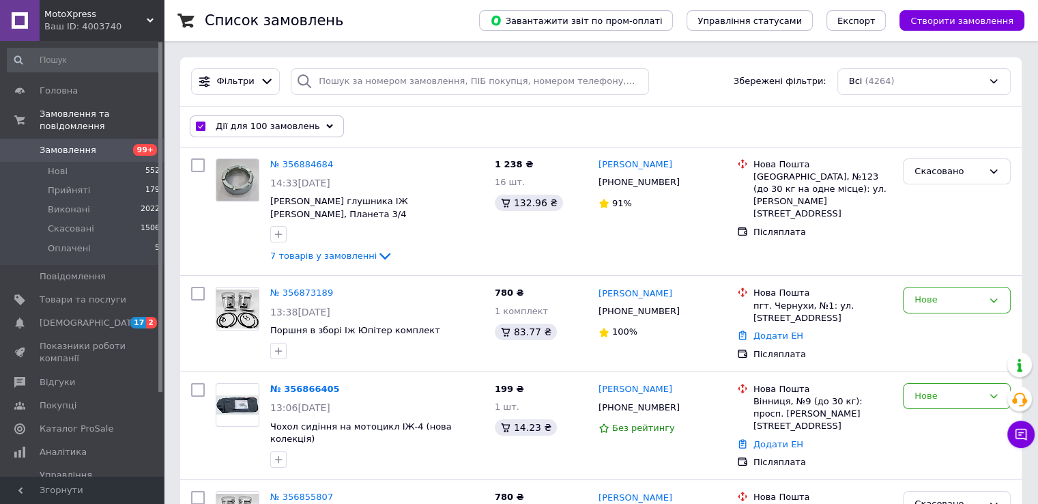
checkbox input "false"
